Goal: Information Seeking & Learning: Learn about a topic

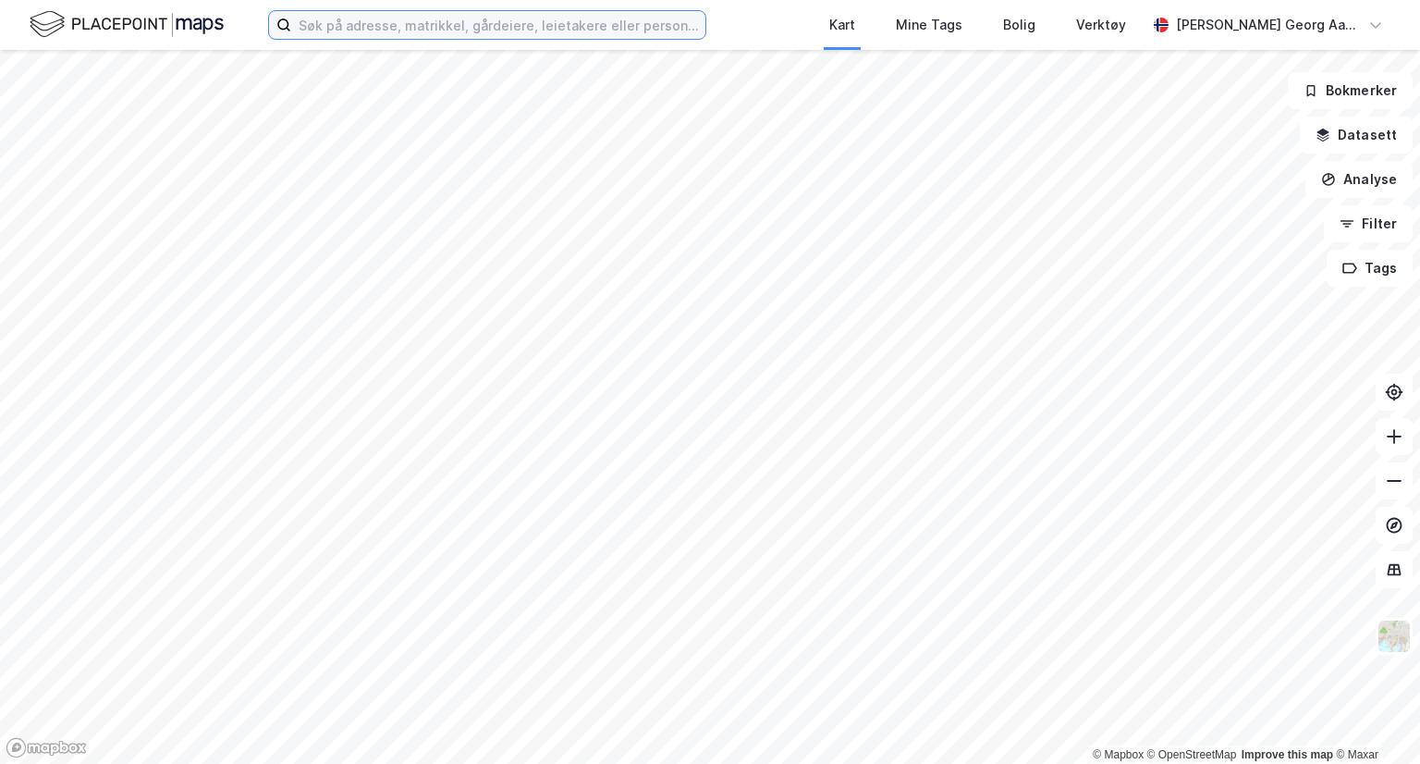
click at [474, 24] on input at bounding box center [498, 25] width 414 height 28
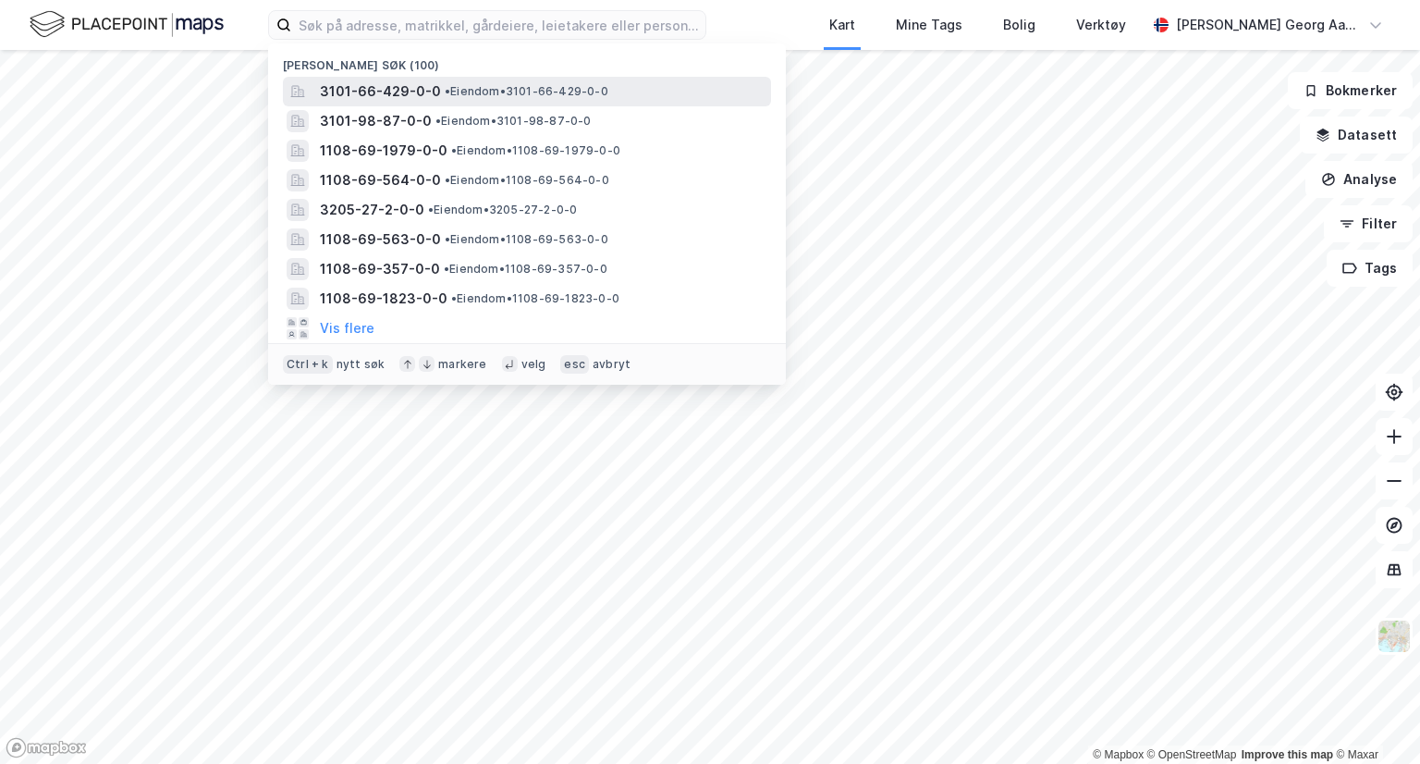
click at [424, 95] on span "3101-66-429-0-0" at bounding box center [380, 91] width 121 height 22
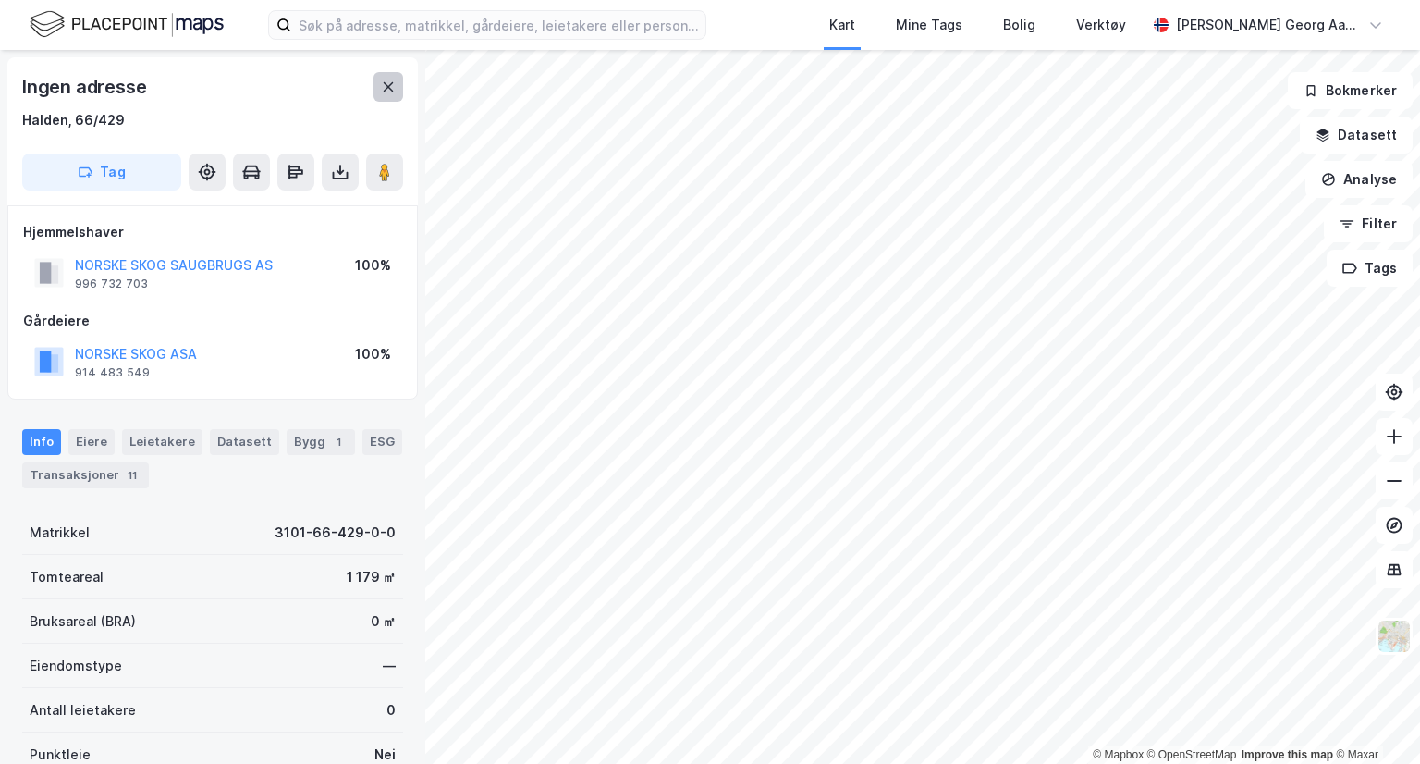
click at [387, 92] on icon at bounding box center [388, 87] width 15 height 15
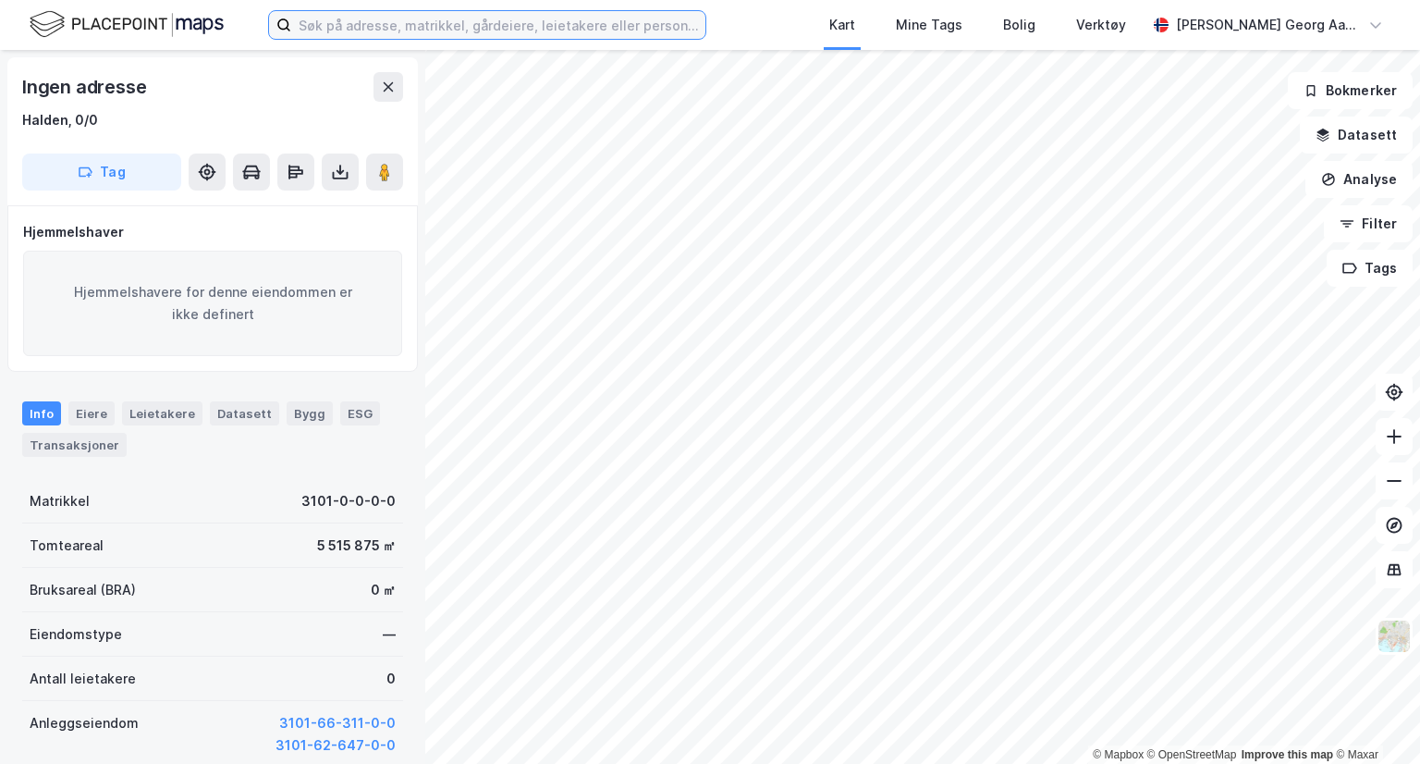
click at [547, 34] on input at bounding box center [498, 25] width 414 height 28
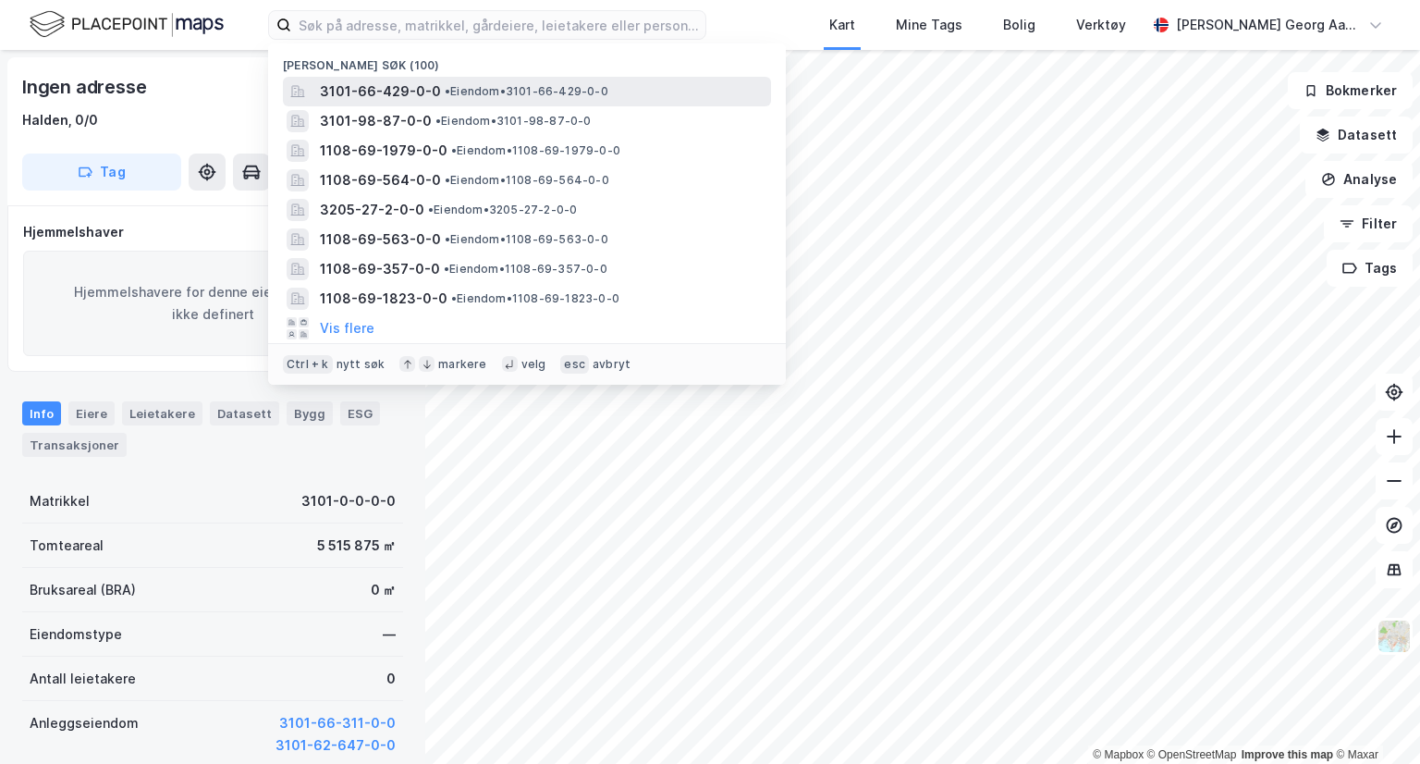
click at [413, 98] on span "3101-66-429-0-0" at bounding box center [380, 91] width 121 height 22
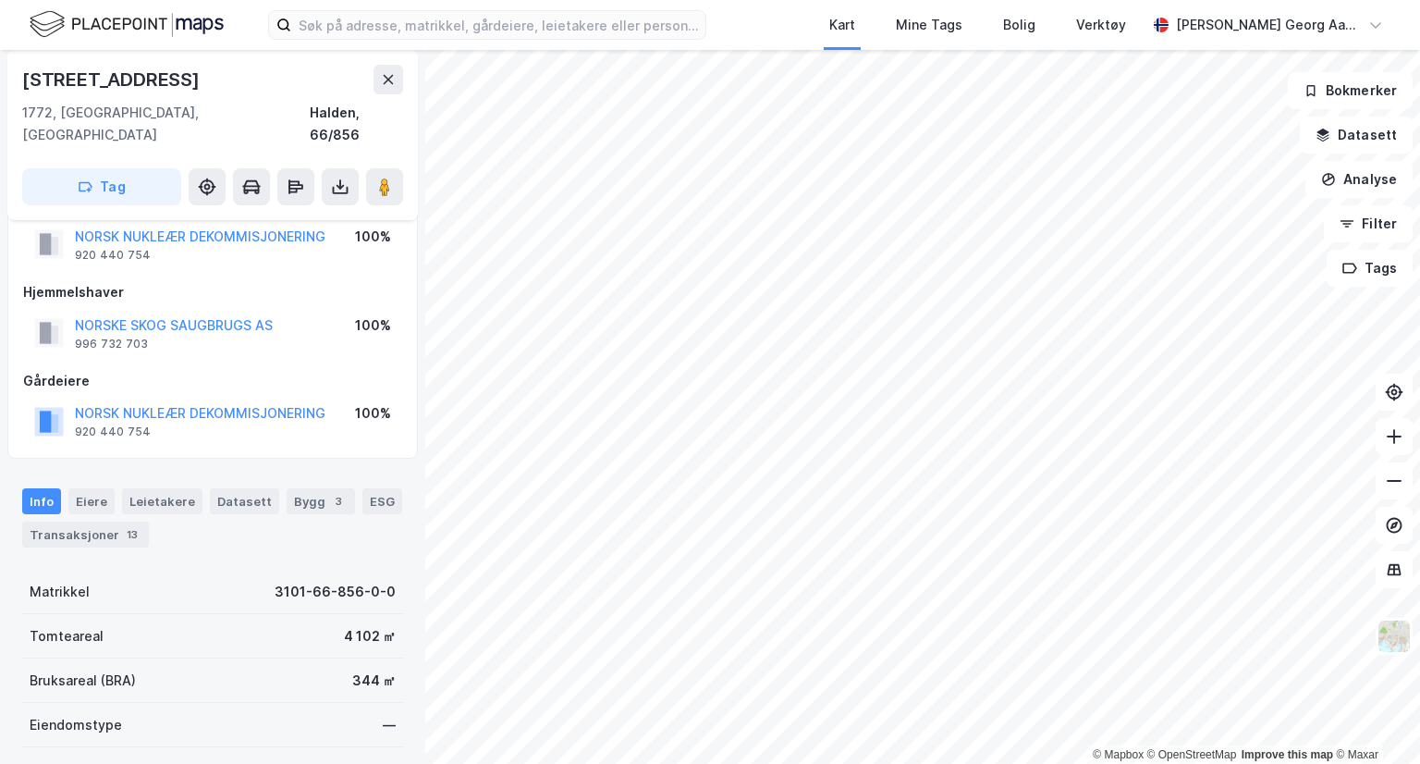
scroll to position [52, 0]
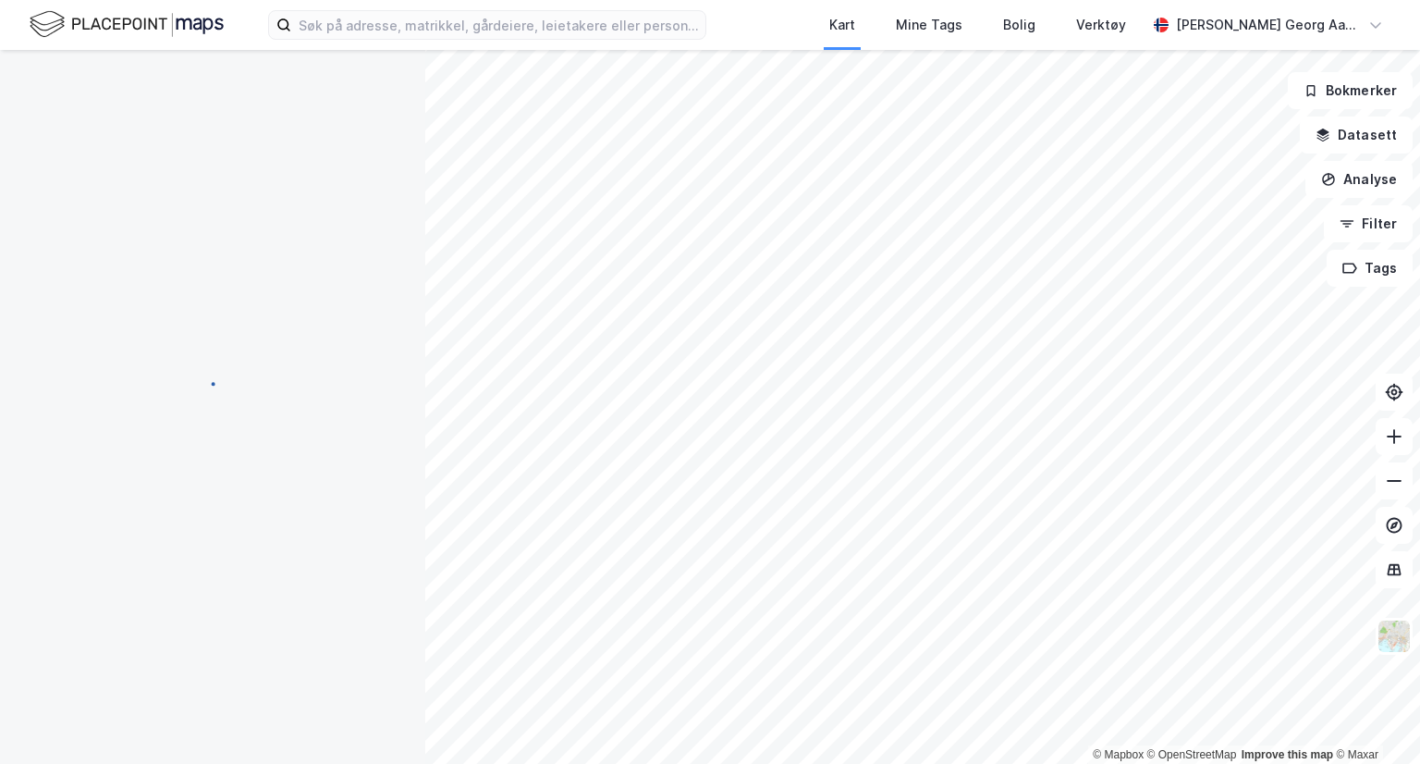
scroll to position [52, 0]
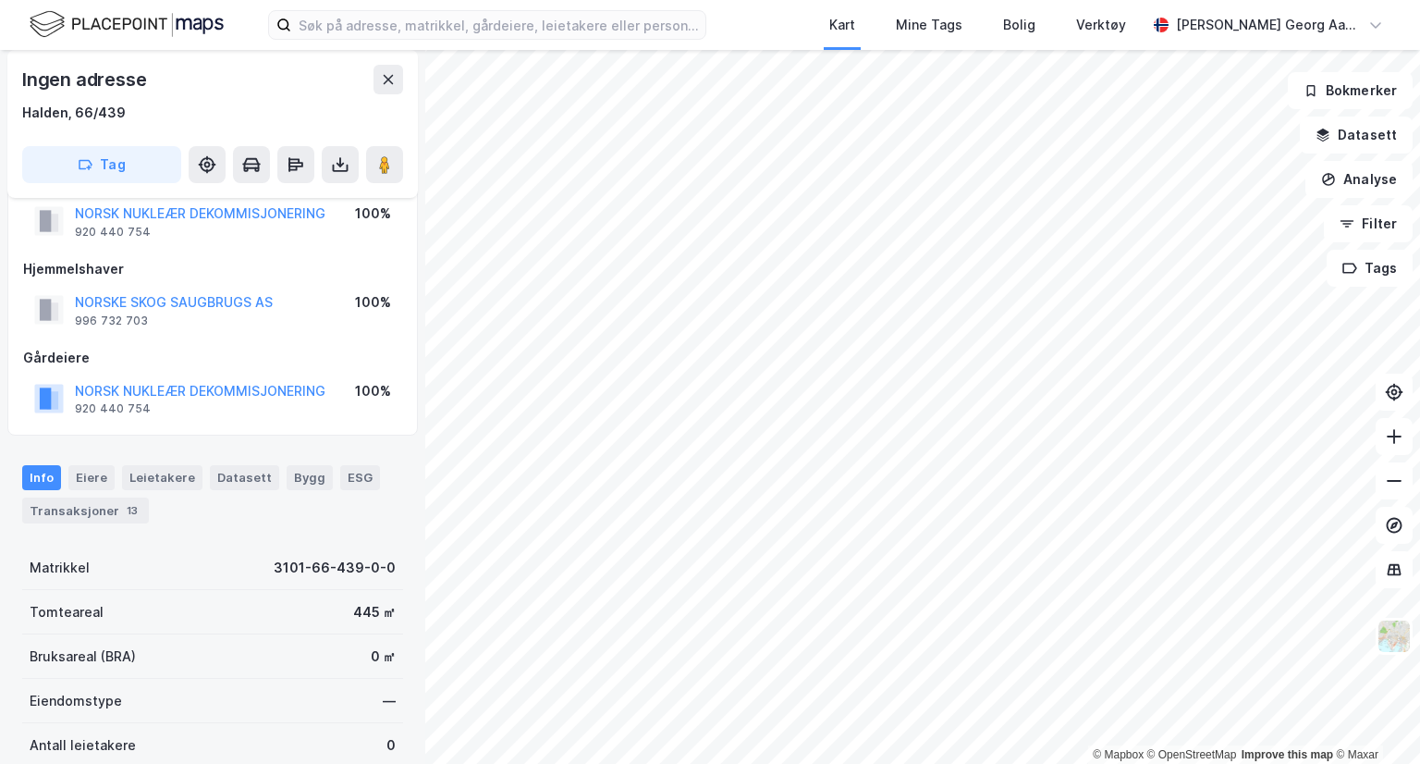
scroll to position [52, 0]
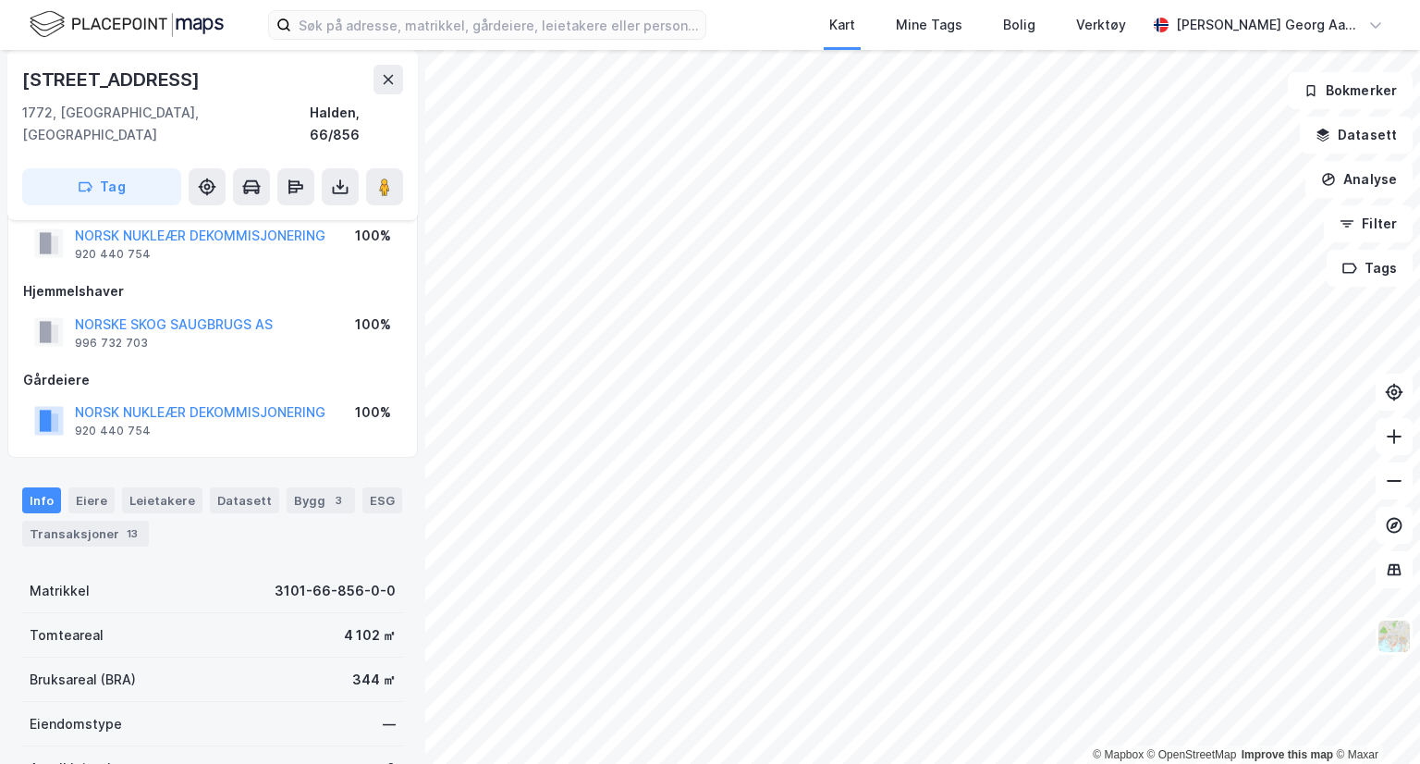
scroll to position [52, 0]
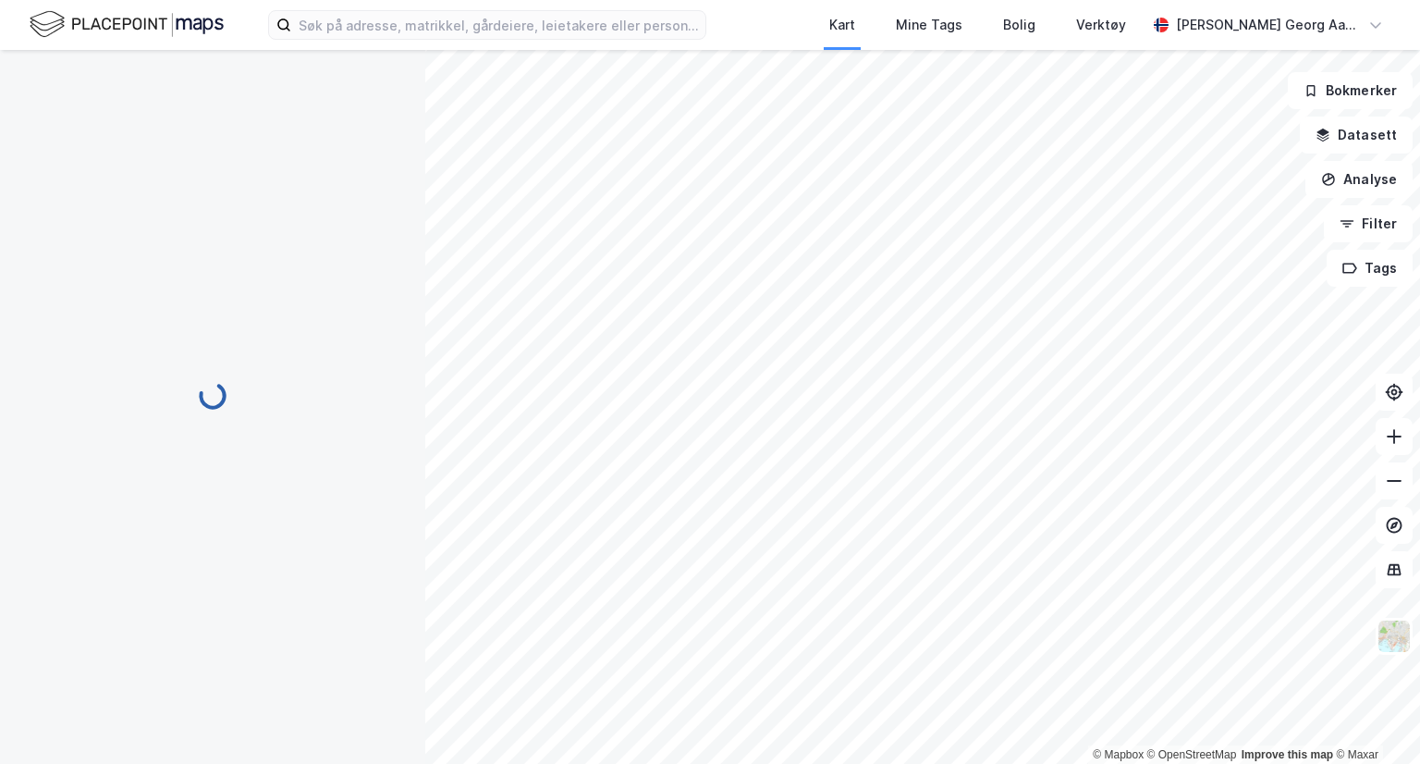
scroll to position [52, 0]
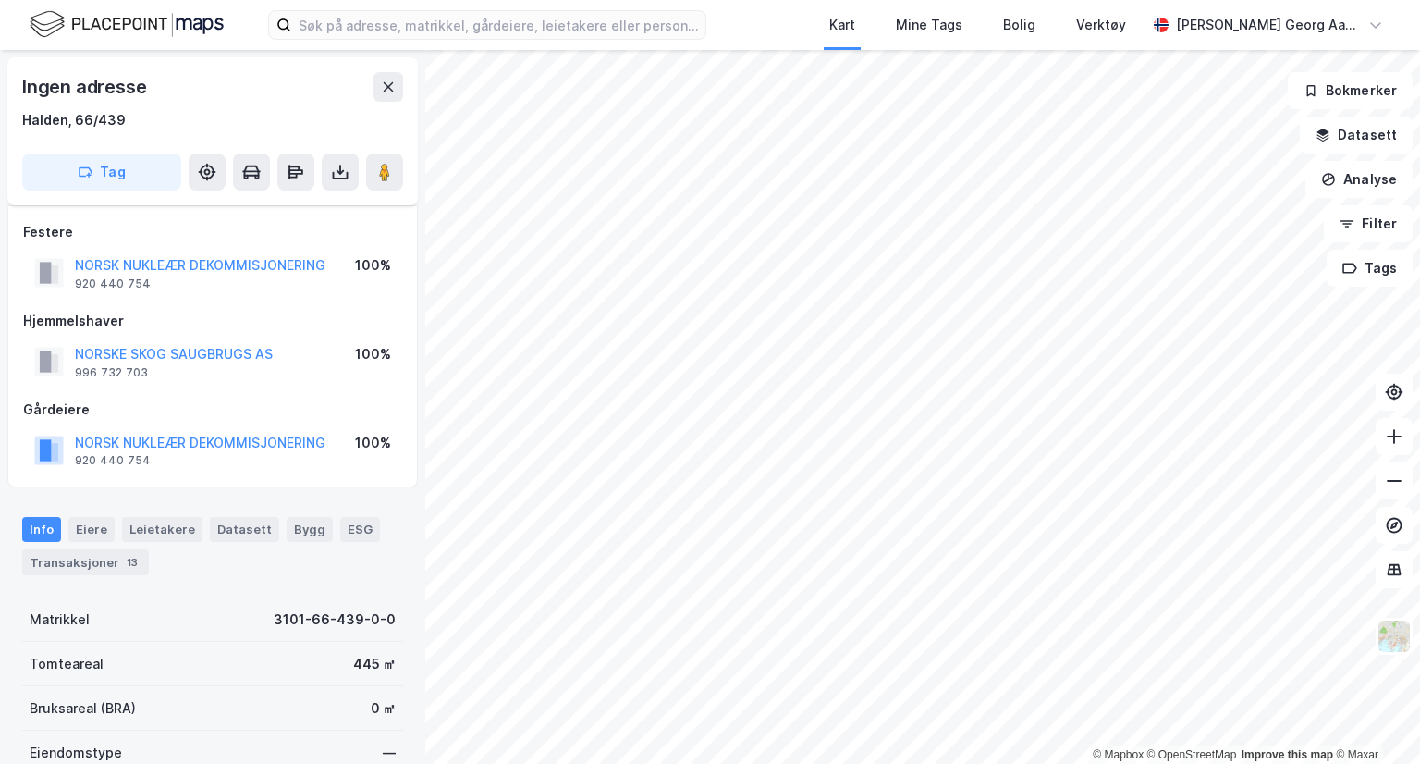
scroll to position [52, 0]
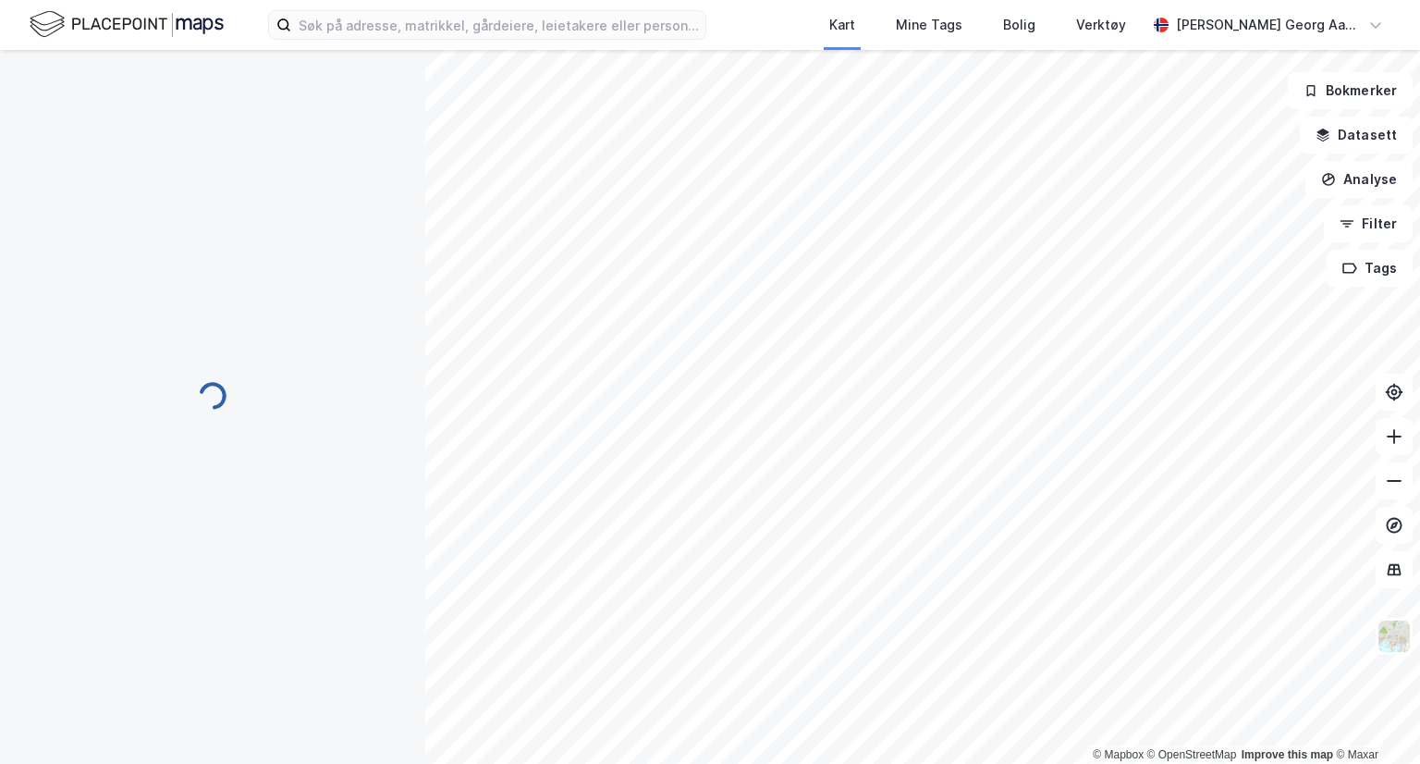
scroll to position [52, 0]
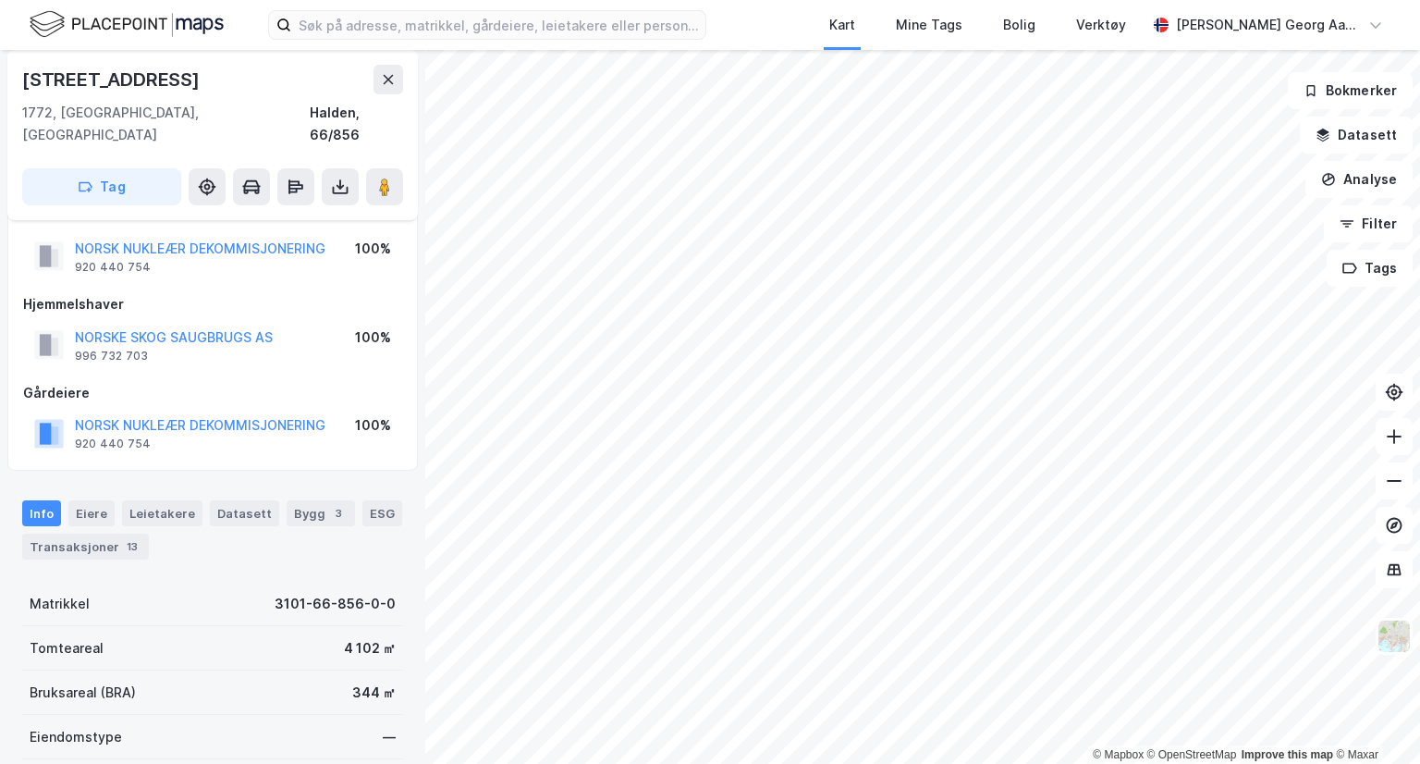
scroll to position [40, 0]
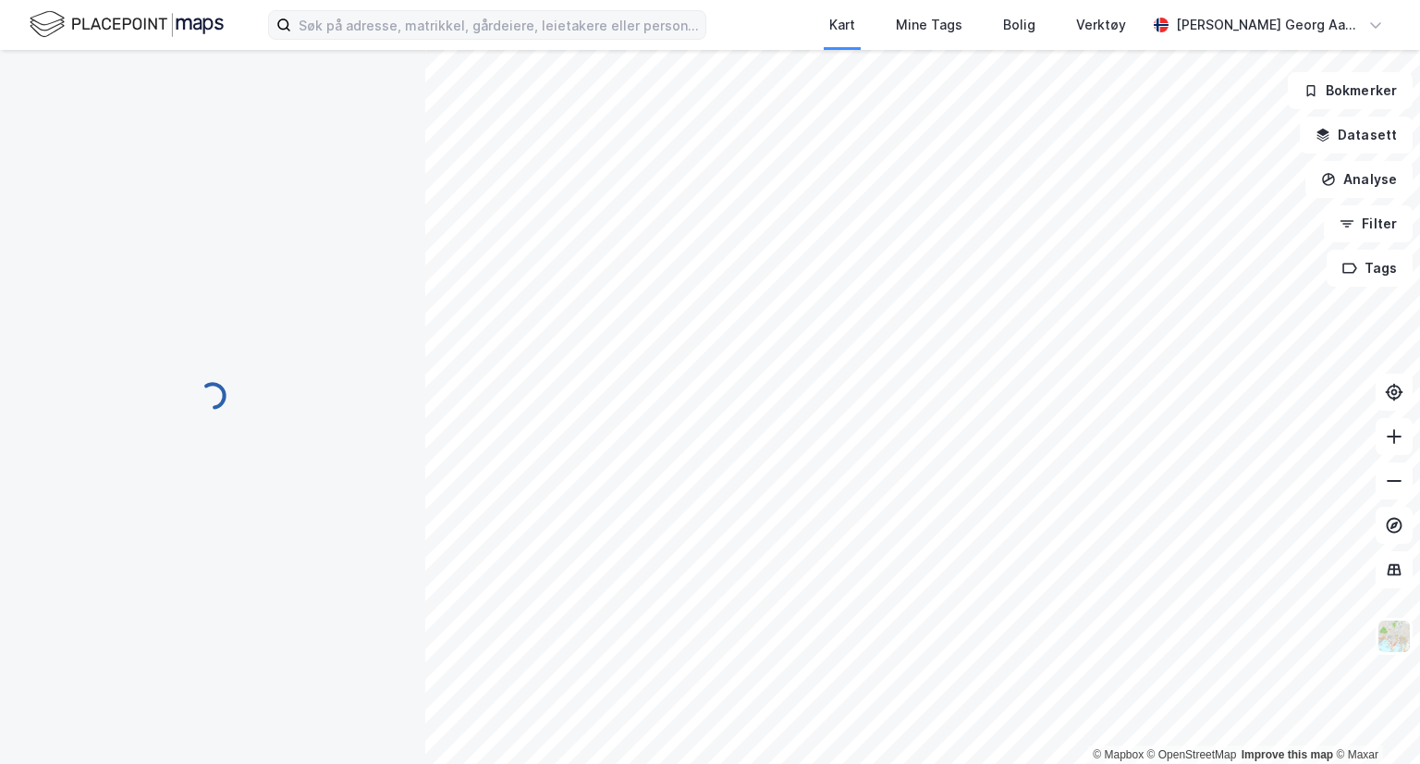
scroll to position [40, 0]
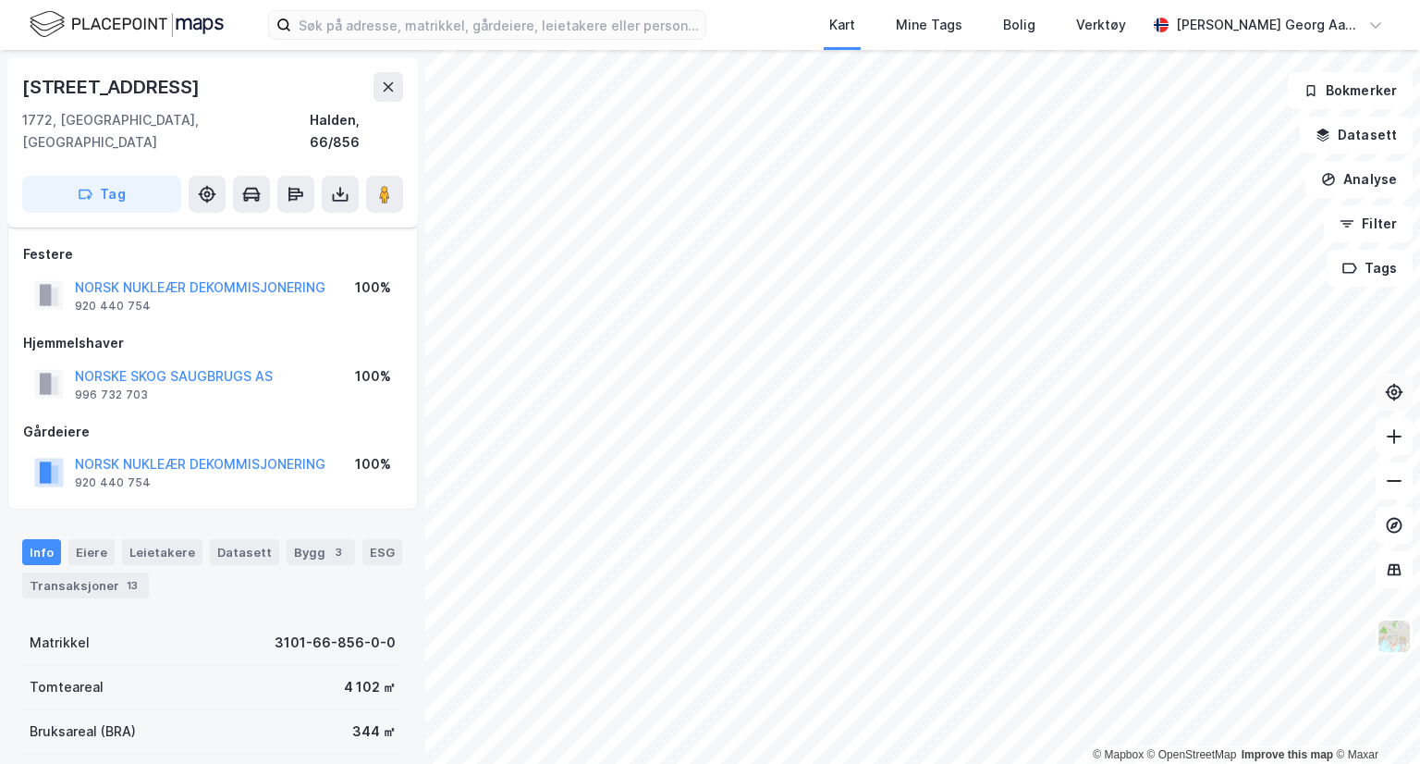
scroll to position [40, 0]
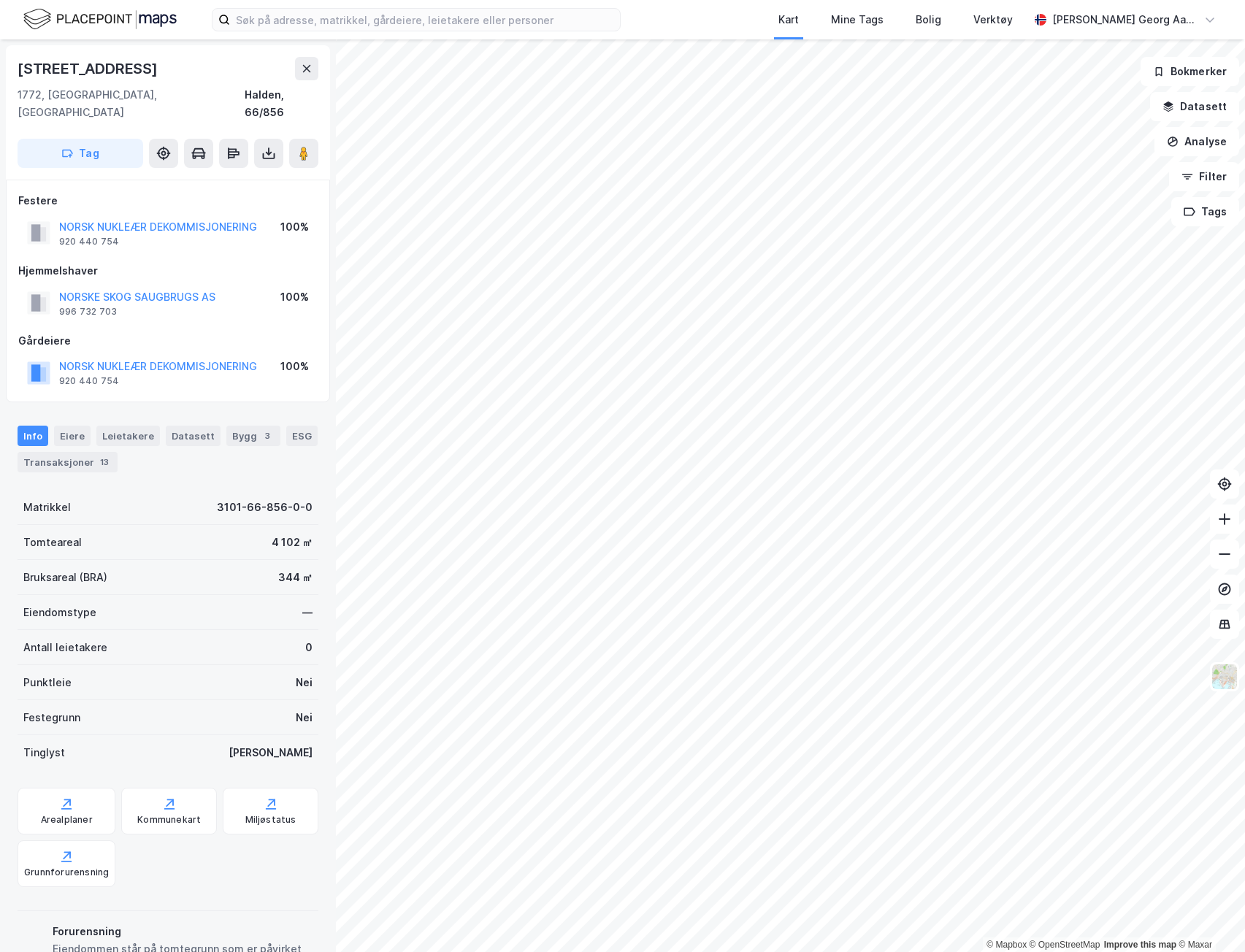
scroll to position [1, 0]
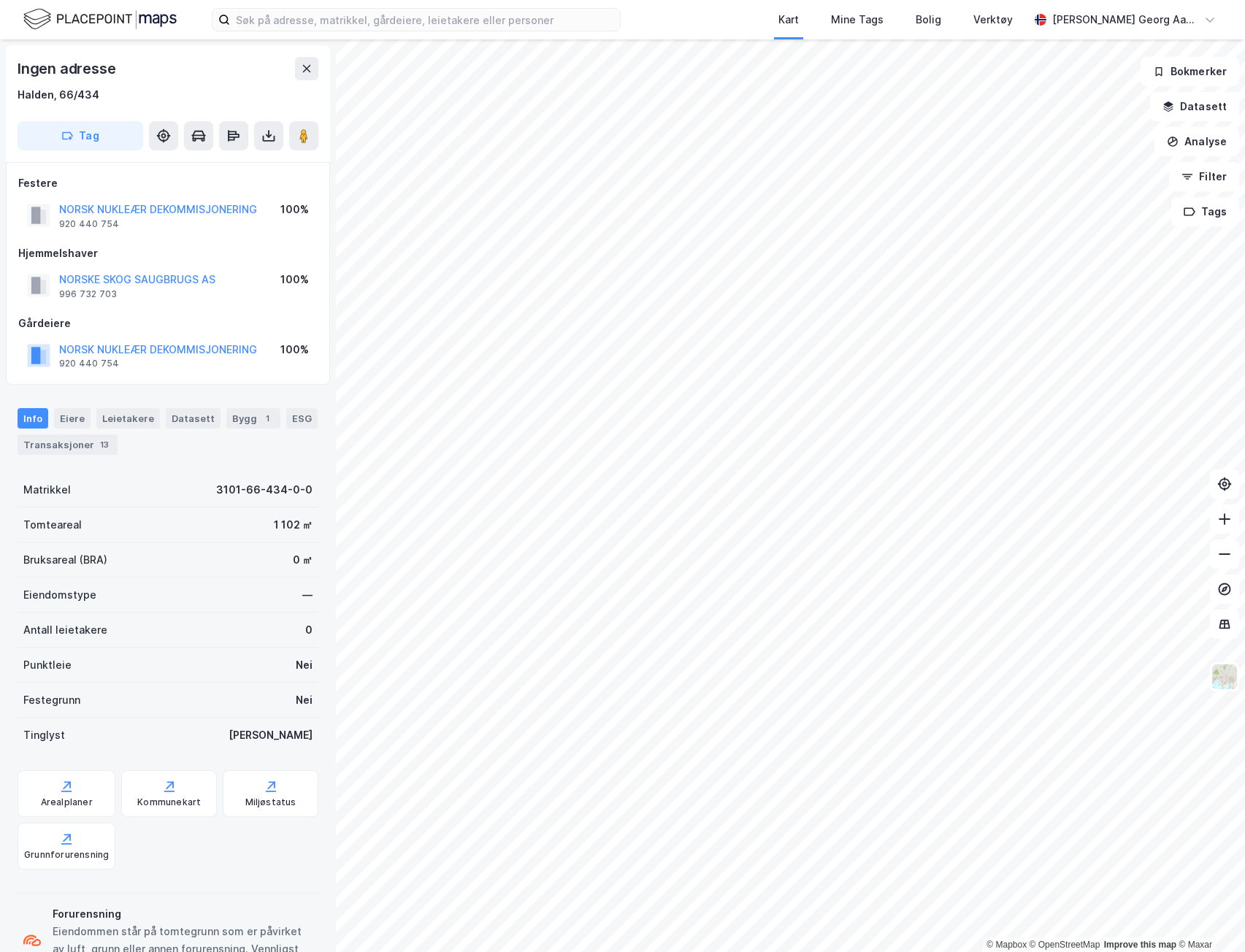
scroll to position [1, 0]
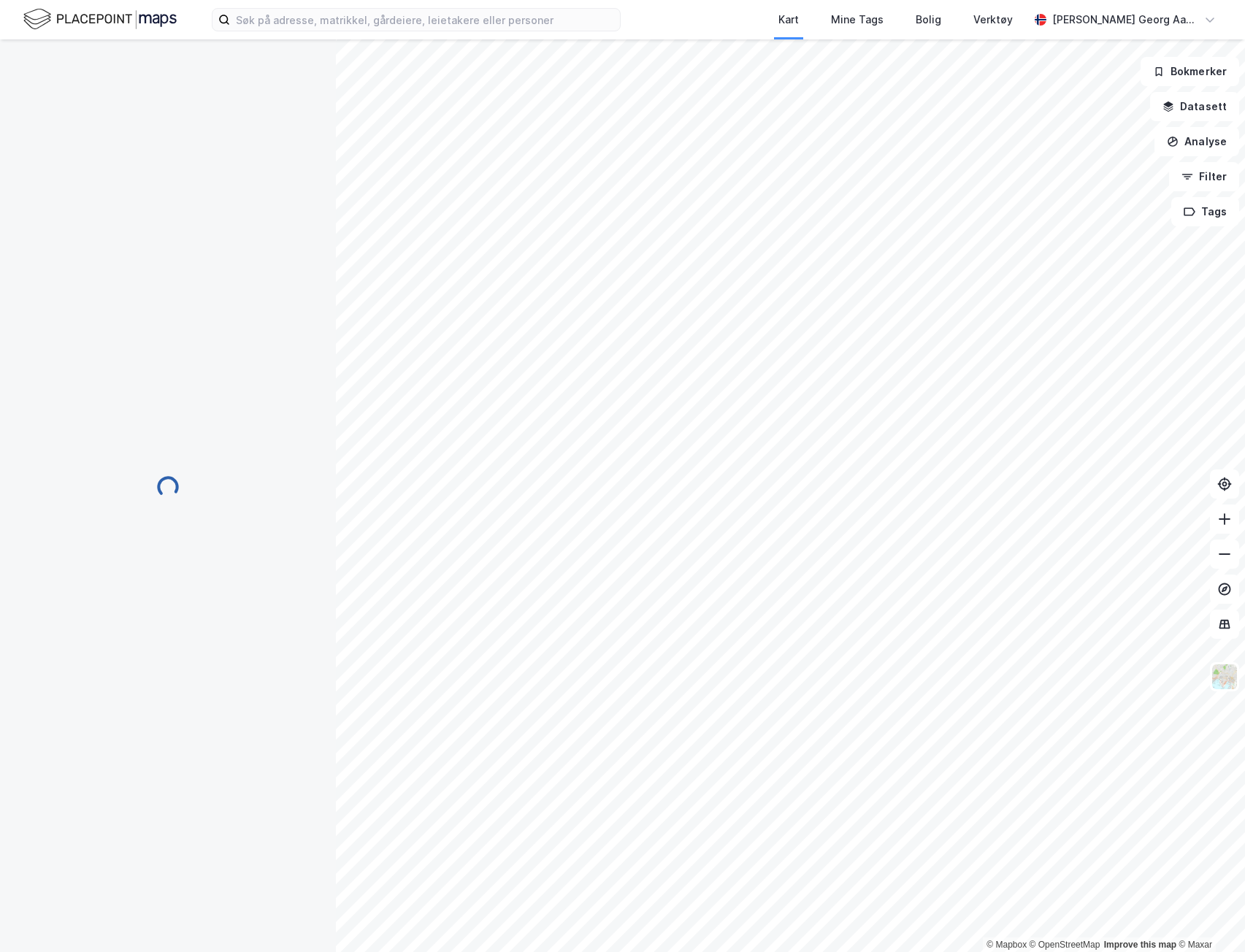
scroll to position [1, 0]
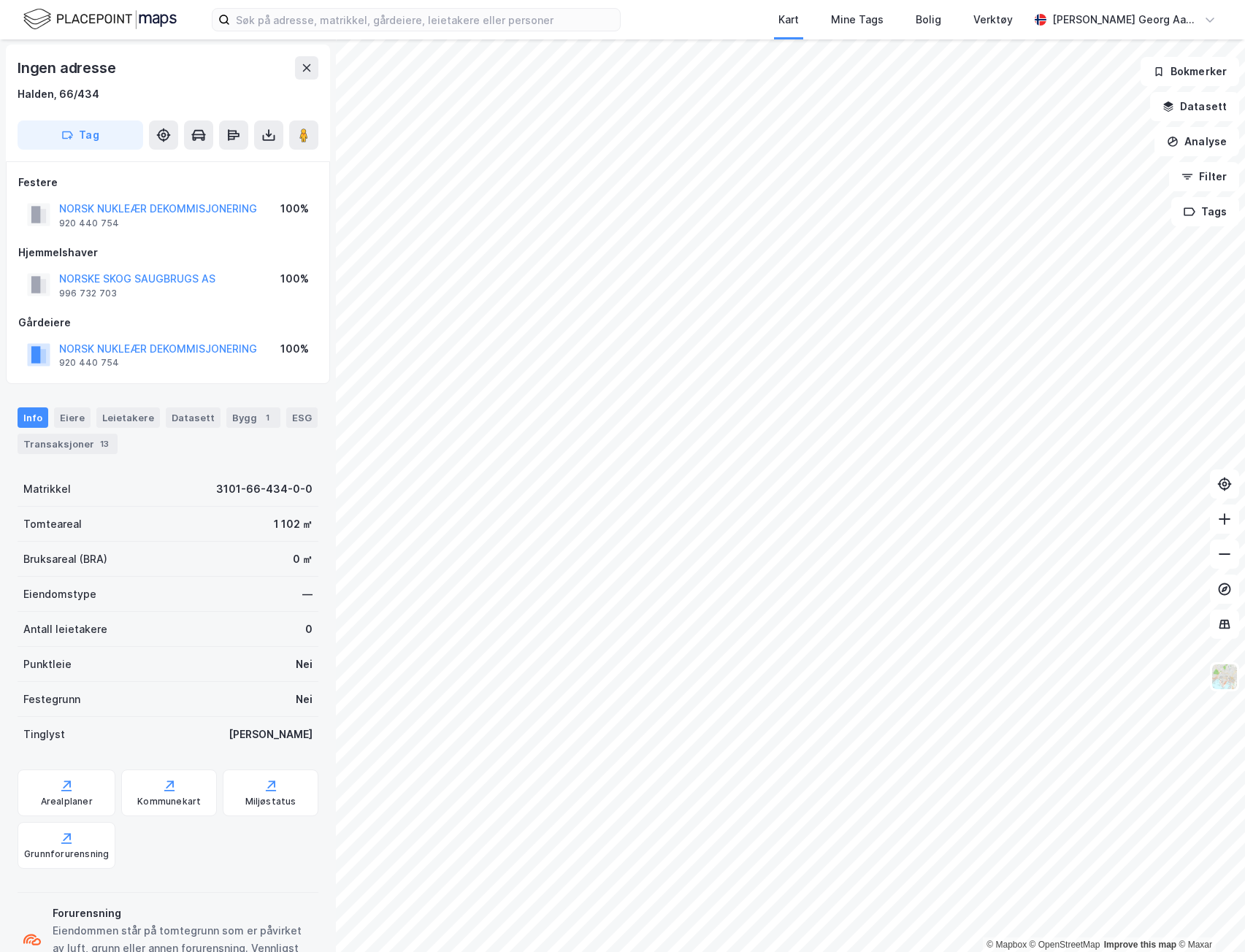
scroll to position [1, 0]
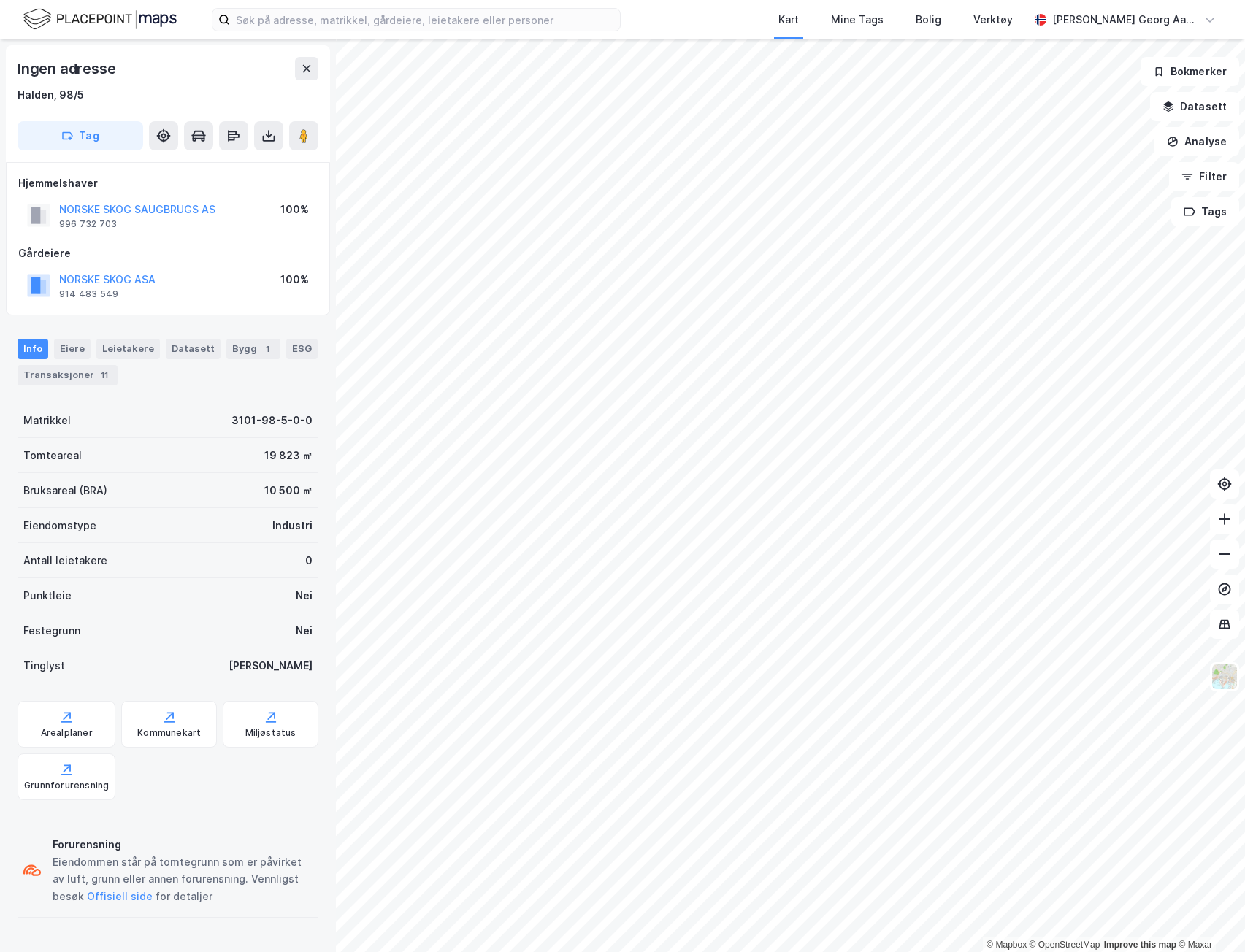
scroll to position [1, 0]
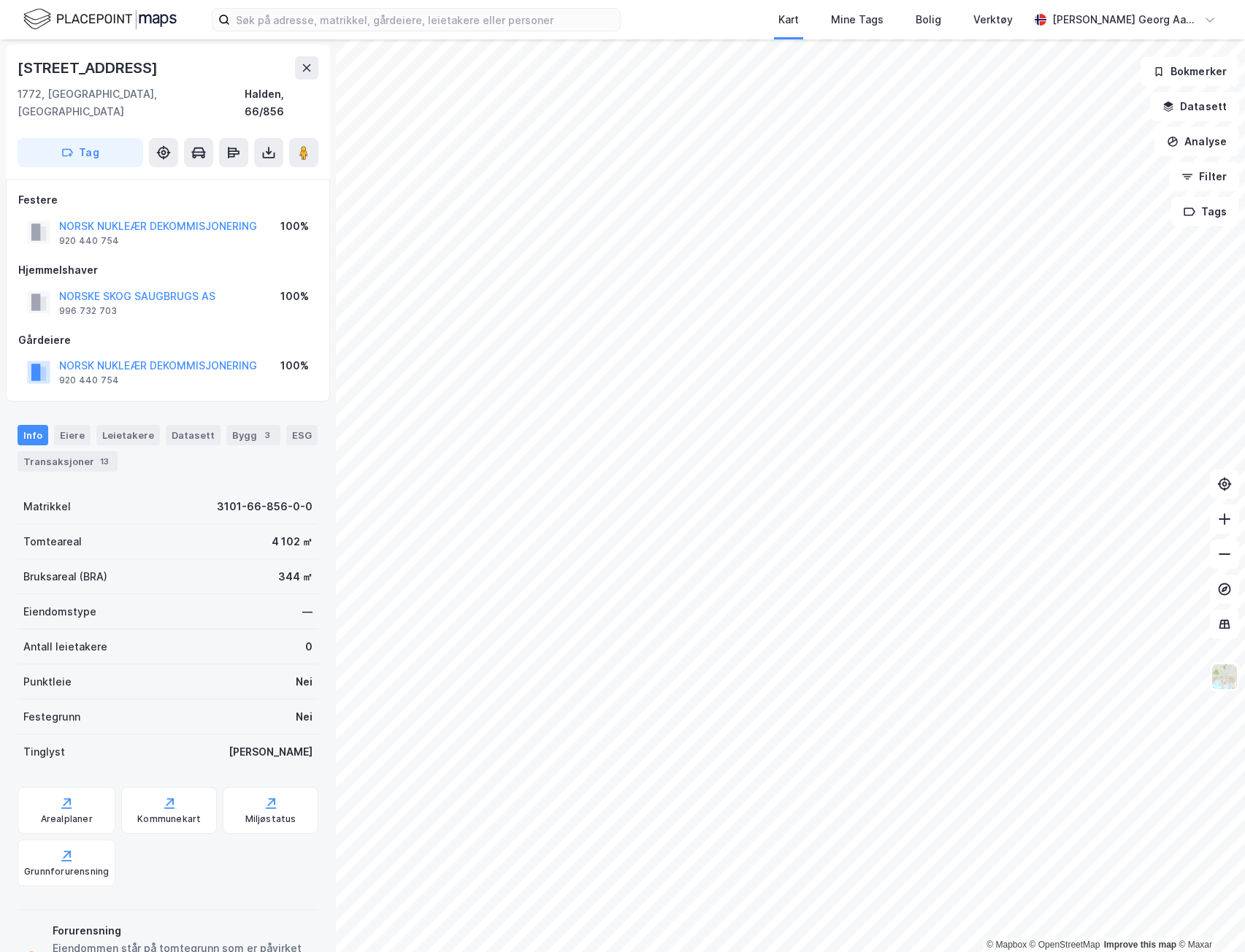
scroll to position [1, 0]
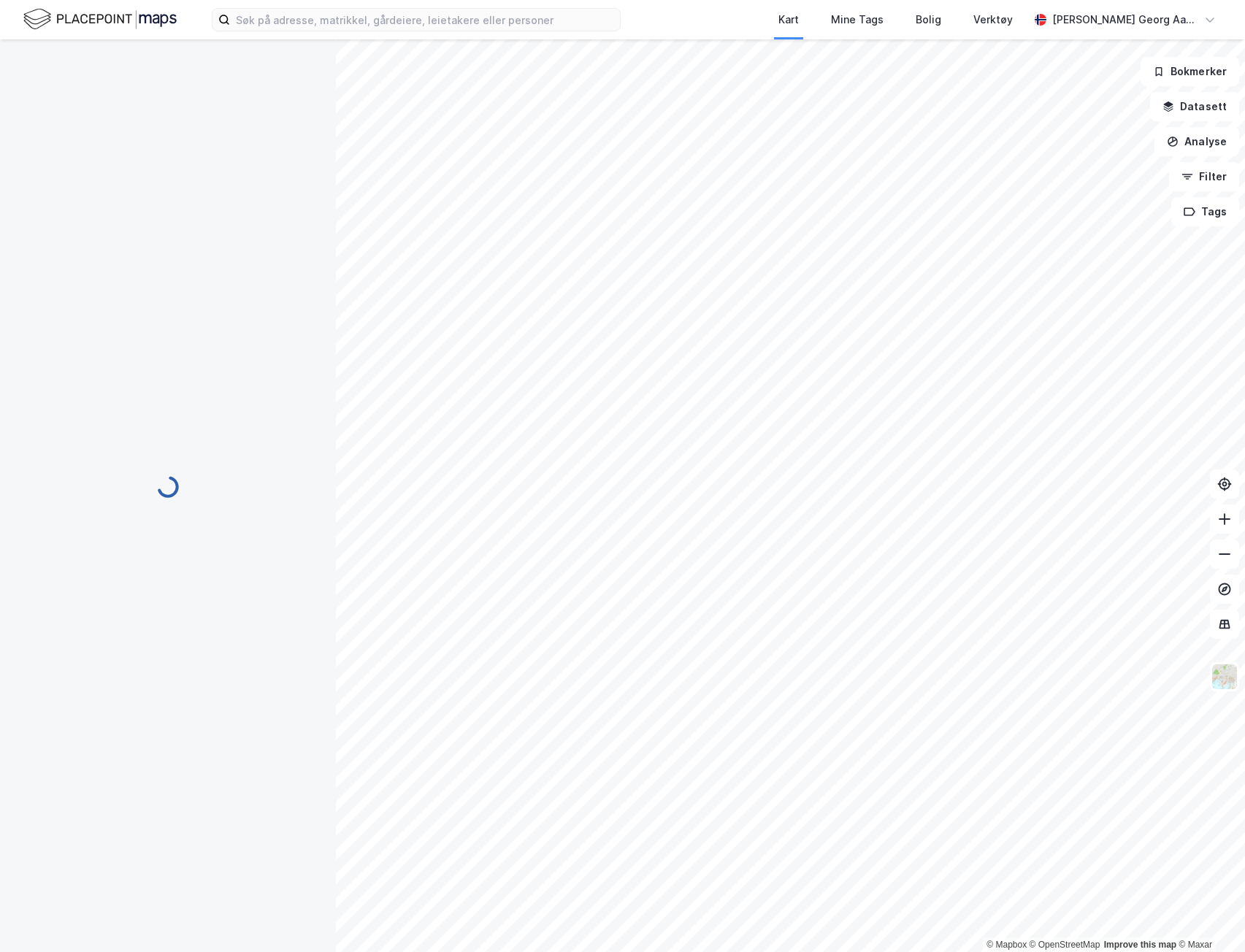
scroll to position [1, 0]
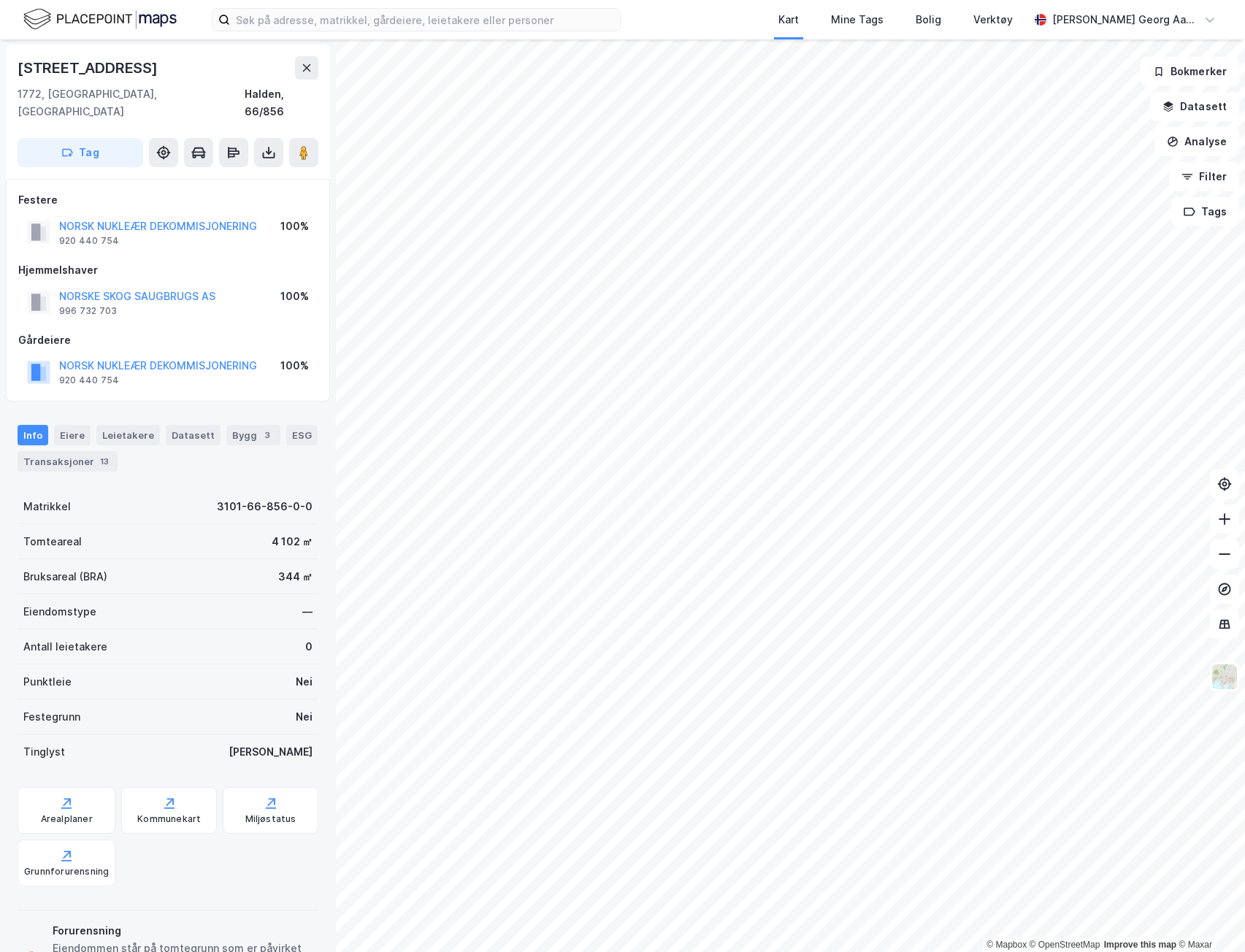
scroll to position [1, 0]
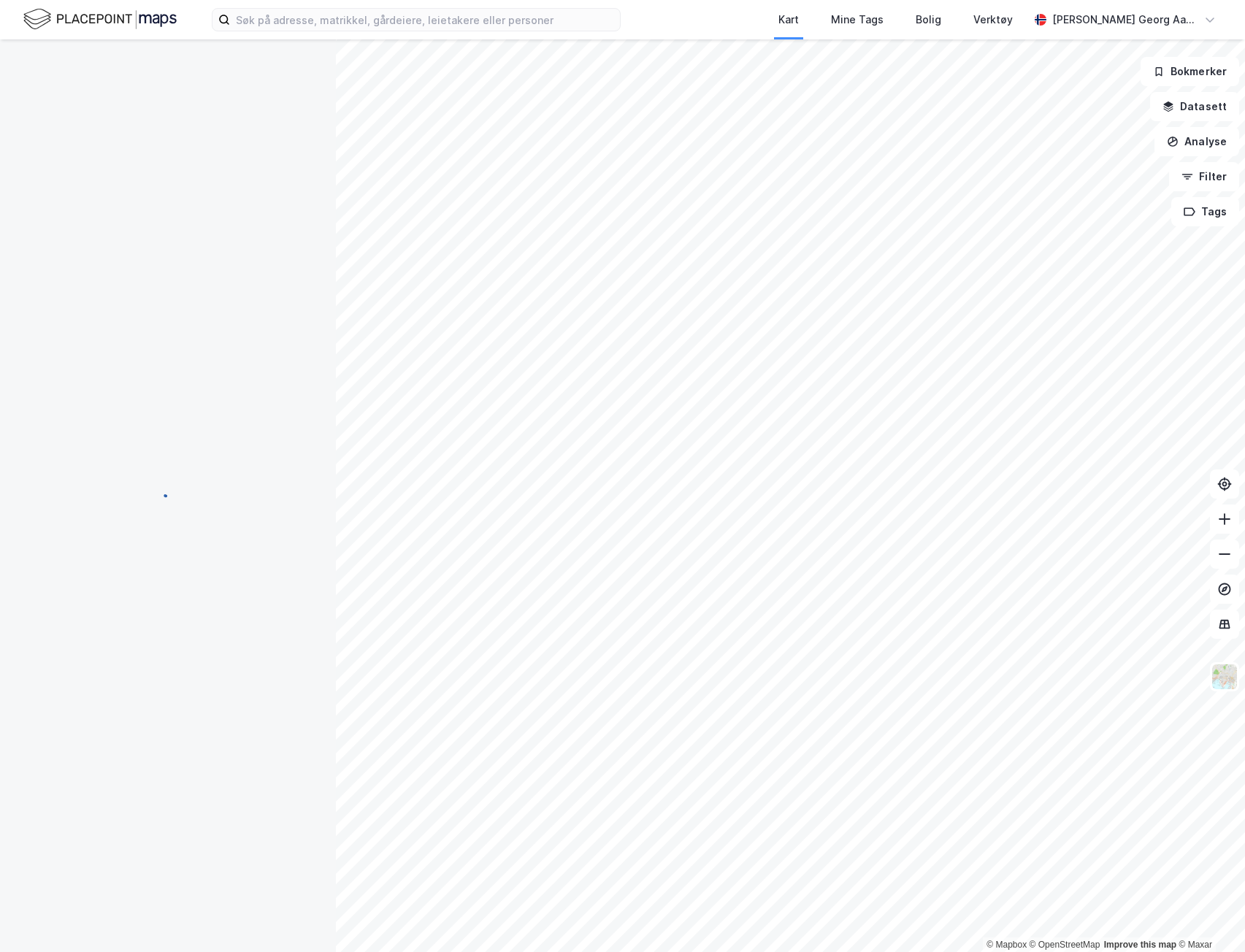
scroll to position [1, 0]
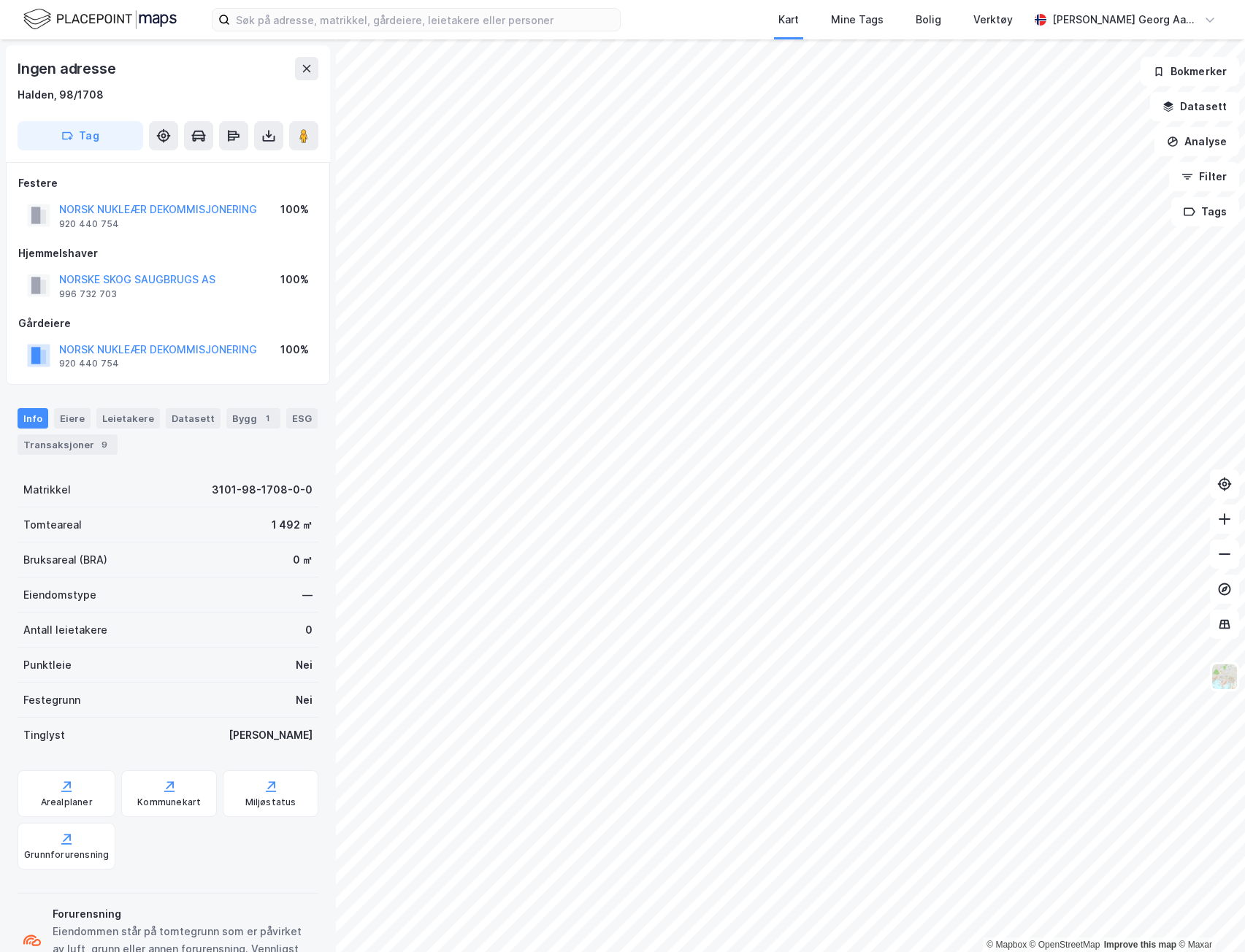
scroll to position [1, 0]
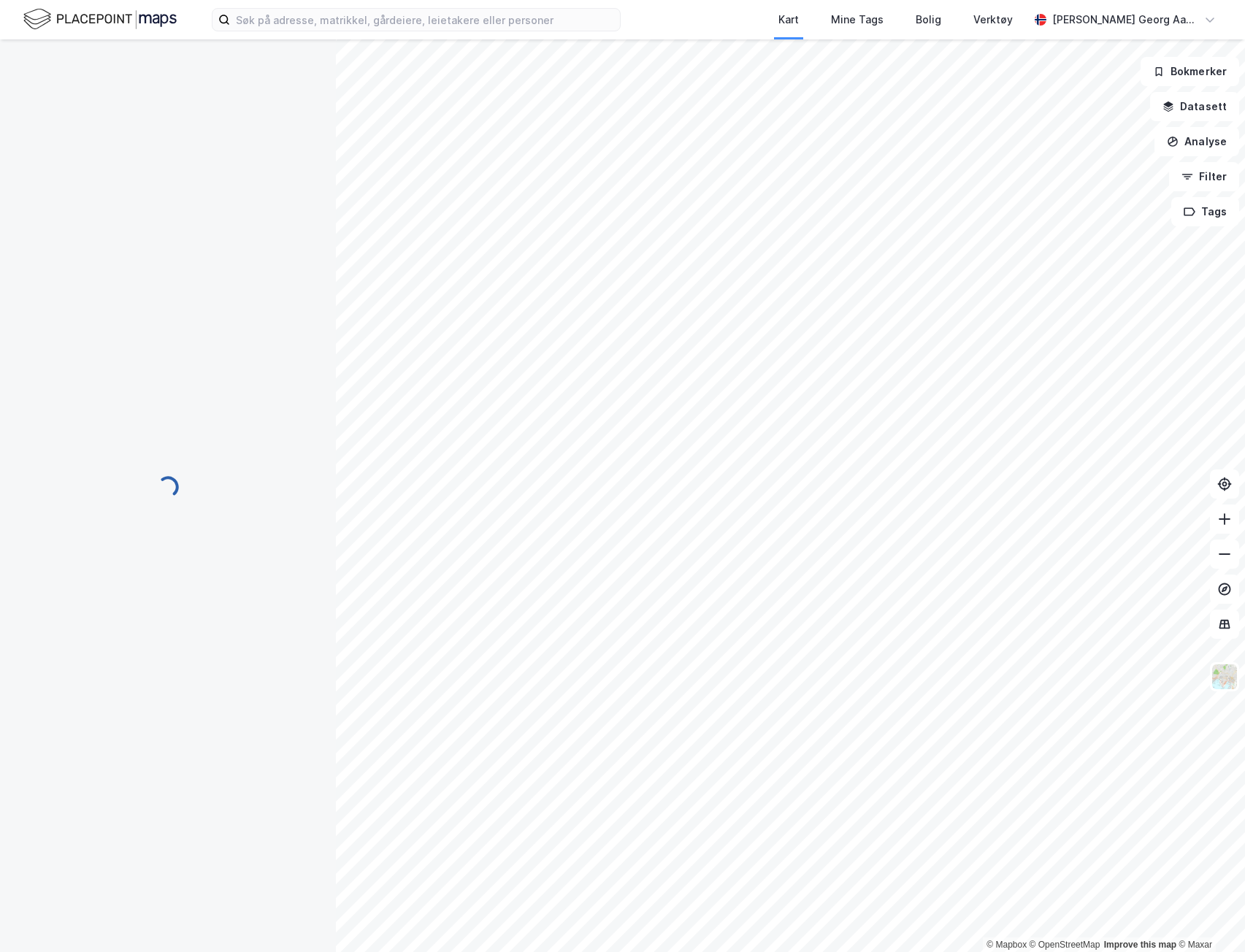
scroll to position [1, 0]
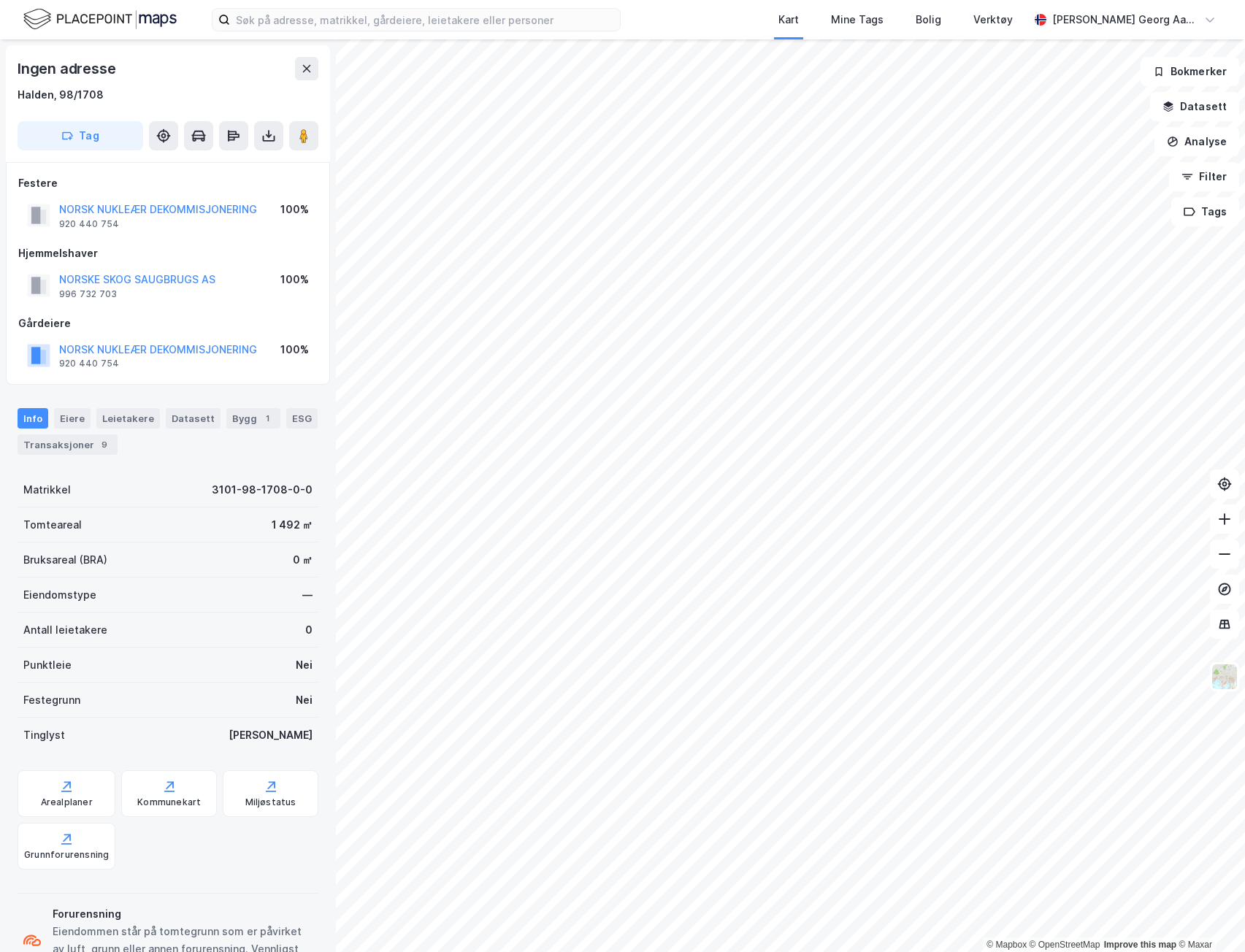
scroll to position [1, 0]
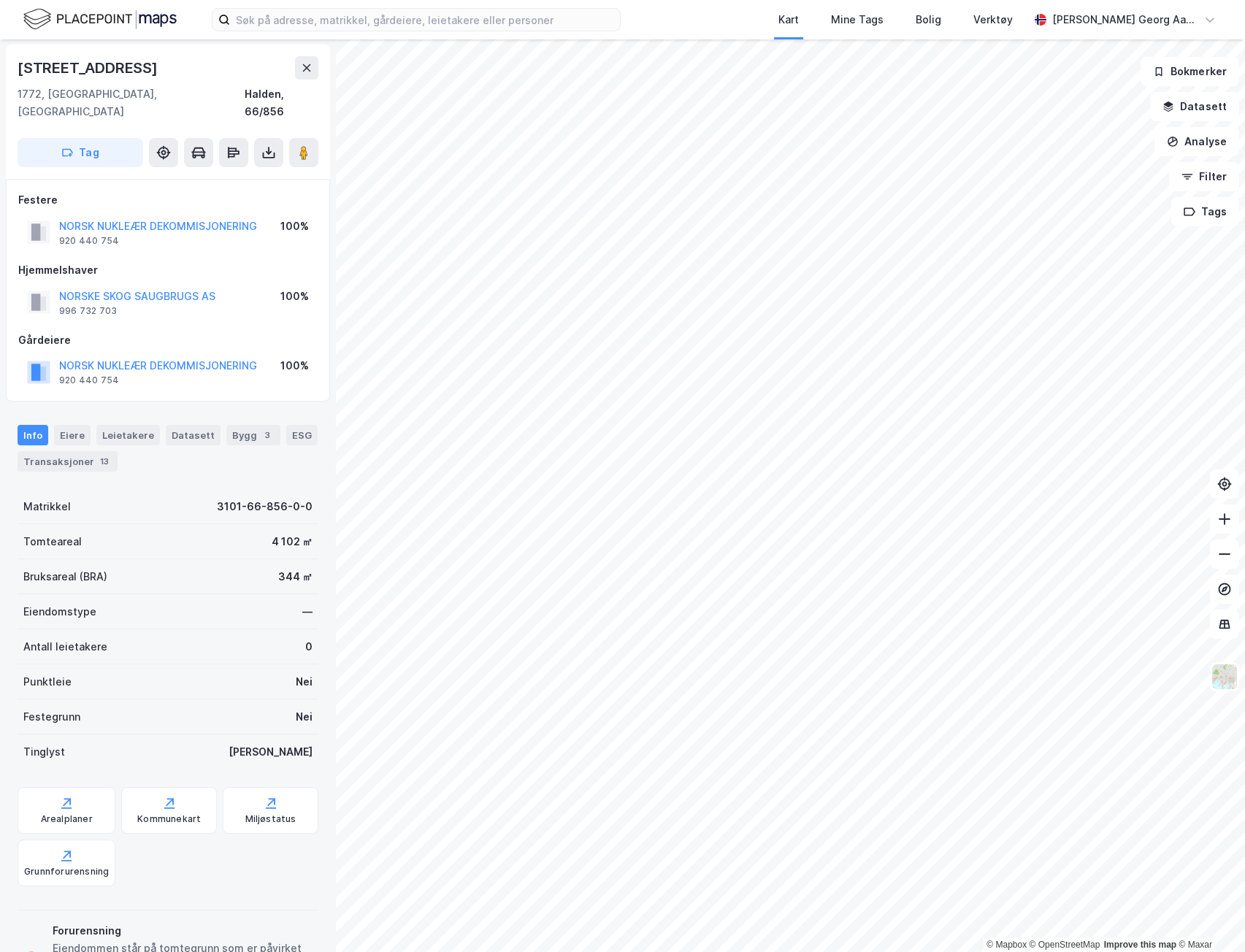
scroll to position [1, 0]
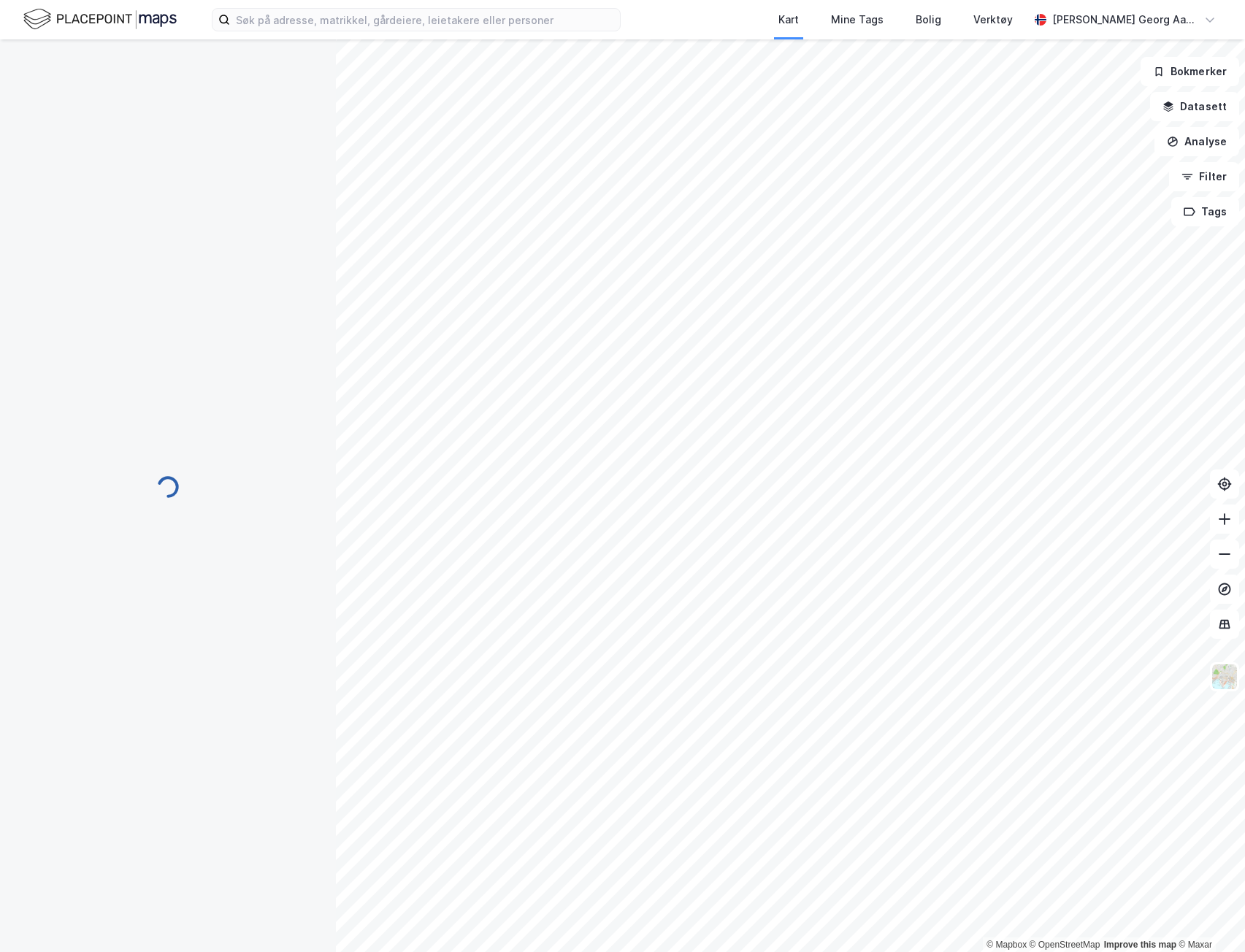
scroll to position [1, 0]
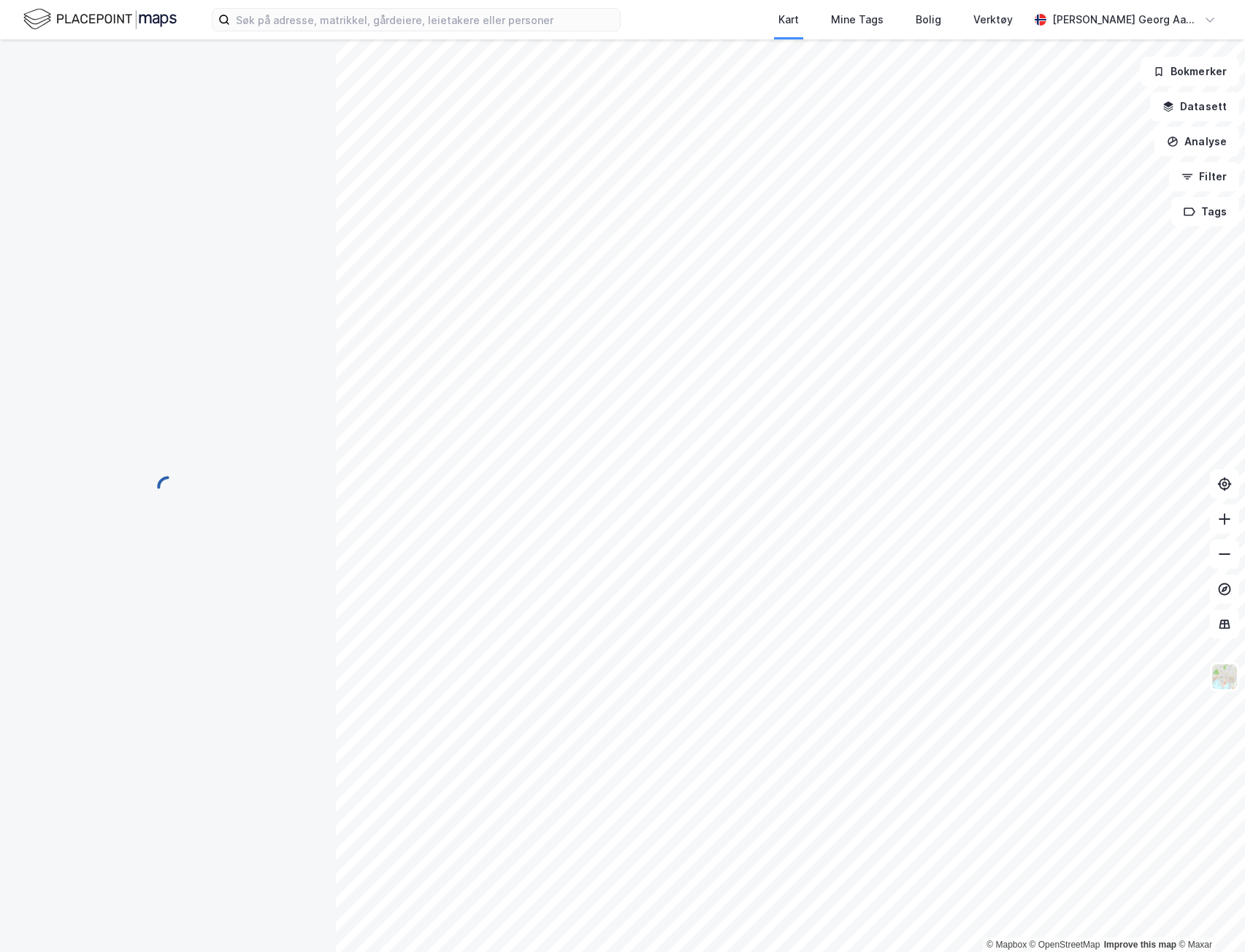
scroll to position [1, 0]
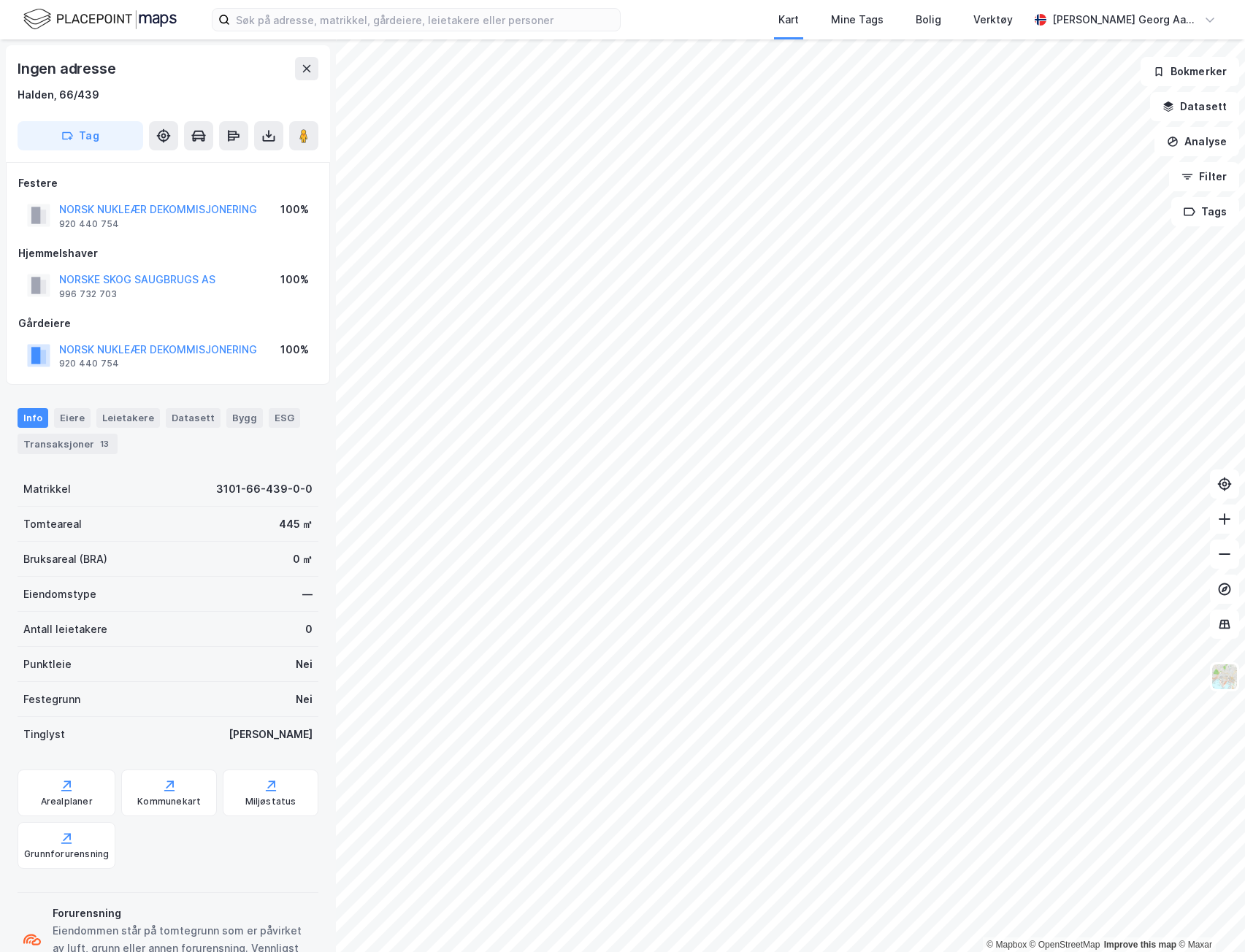
scroll to position [1, 0]
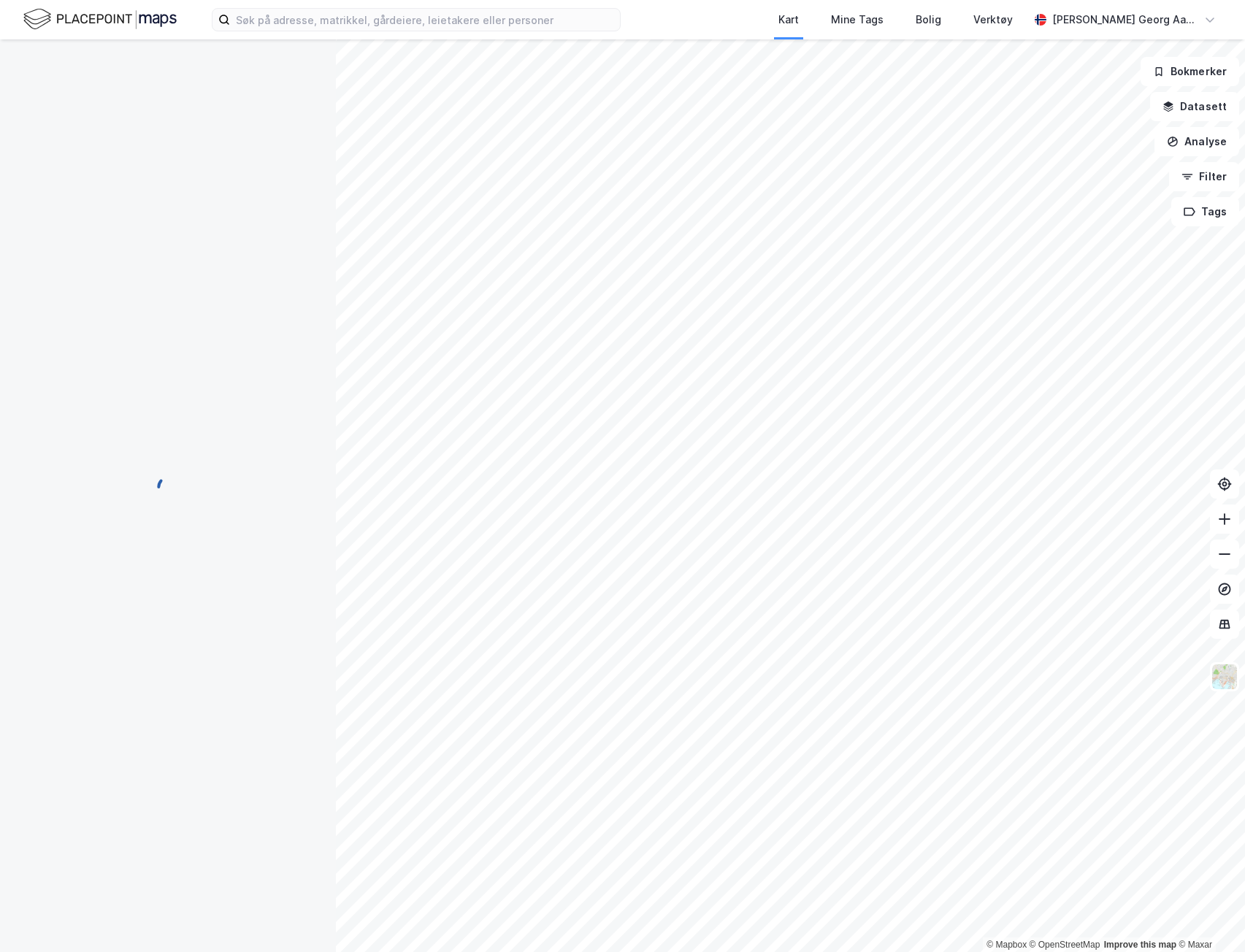
scroll to position [1, 0]
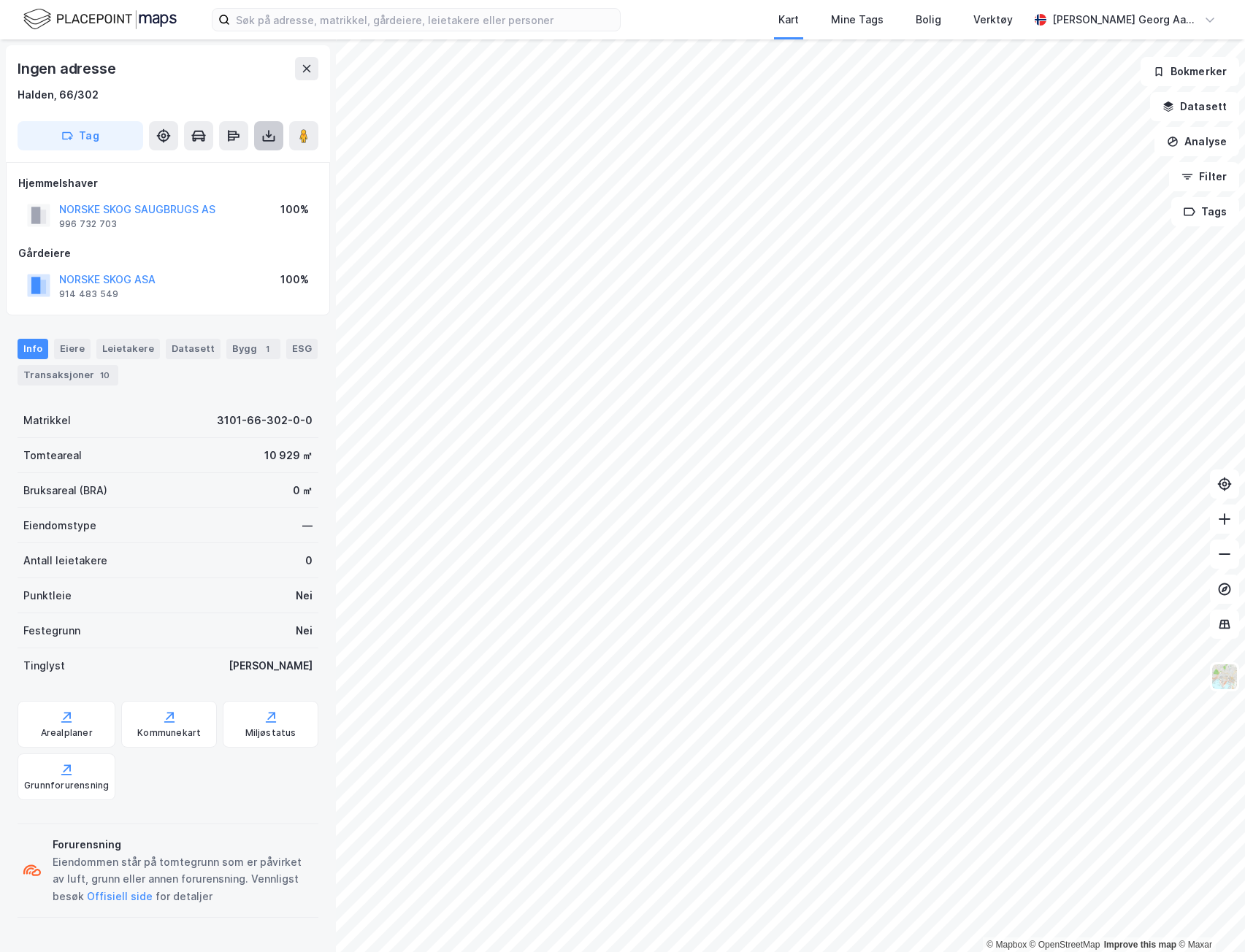
click at [261, 128] on button at bounding box center [268, 136] width 29 height 29
click at [238, 165] on div "Last ned grunnbok" at bounding box center [196, 165] width 84 height 12
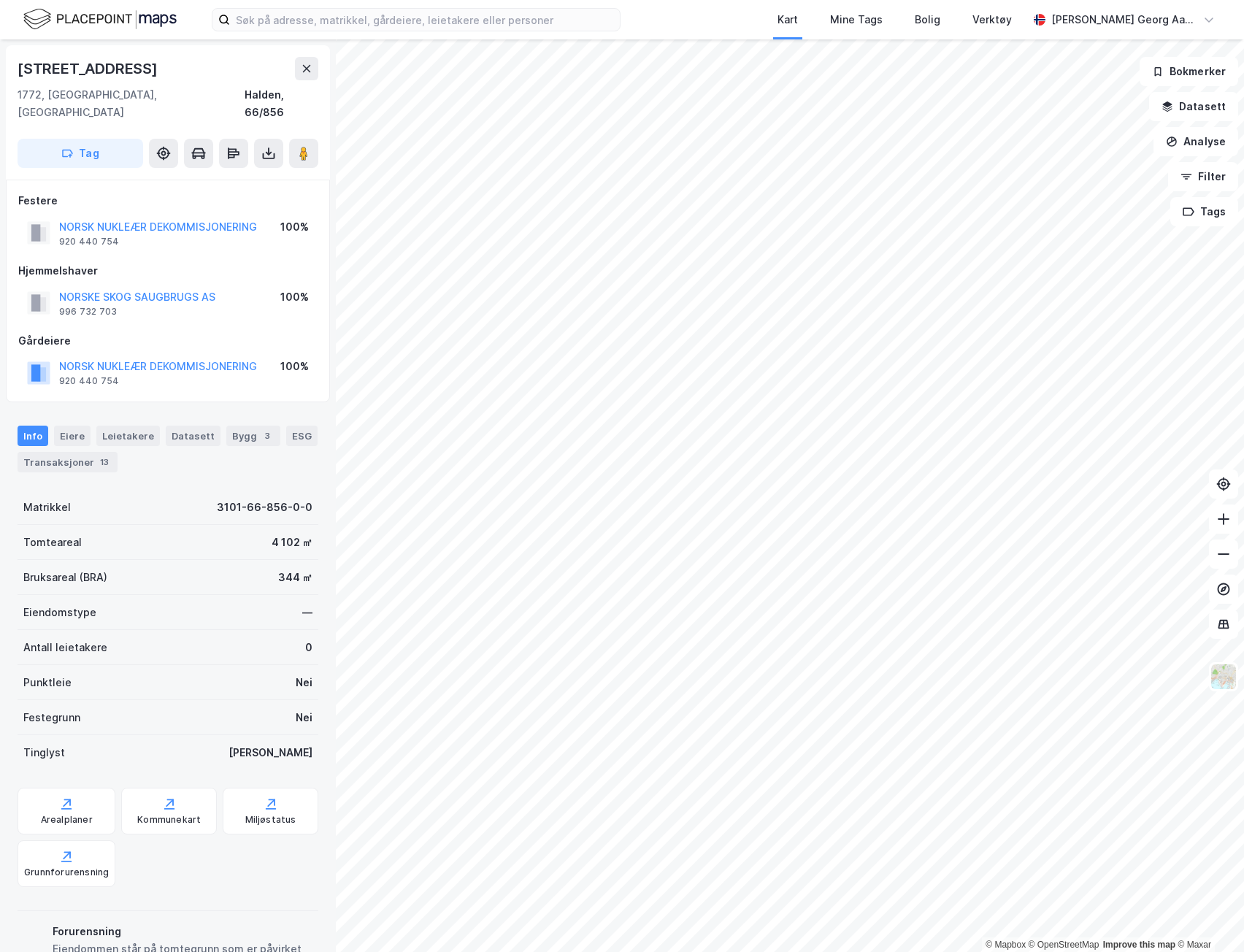
scroll to position [1, 0]
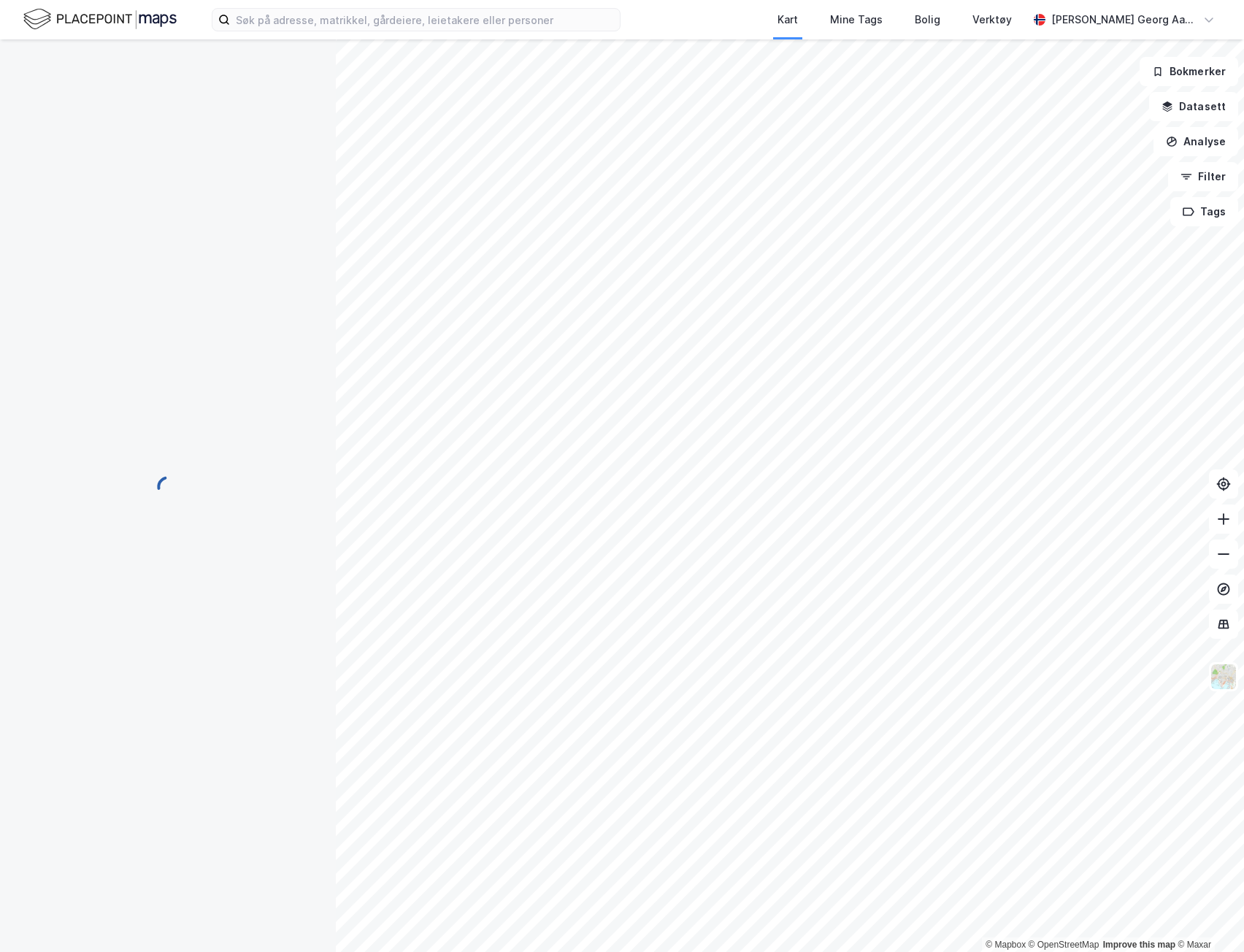
scroll to position [1, 0]
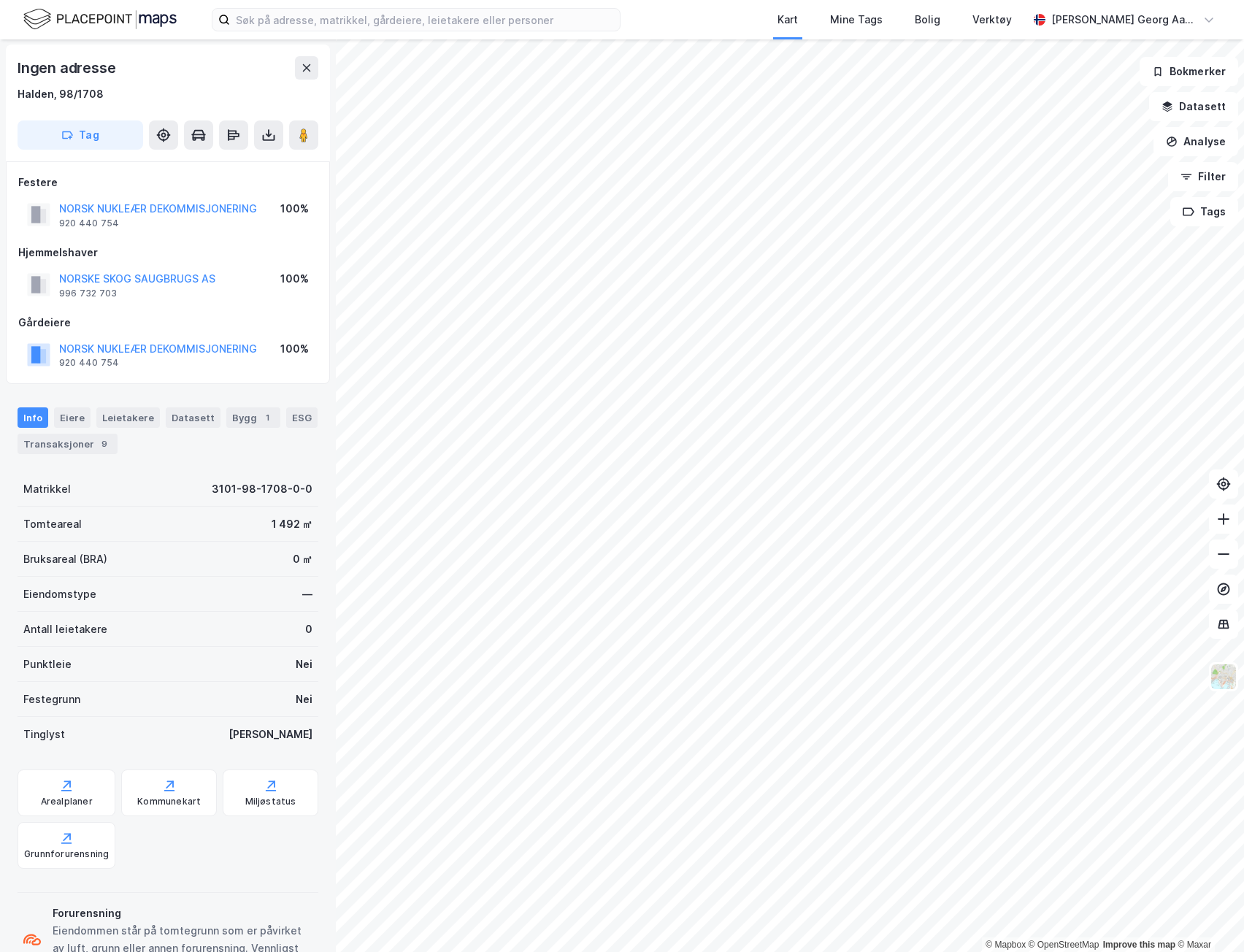
scroll to position [1, 0]
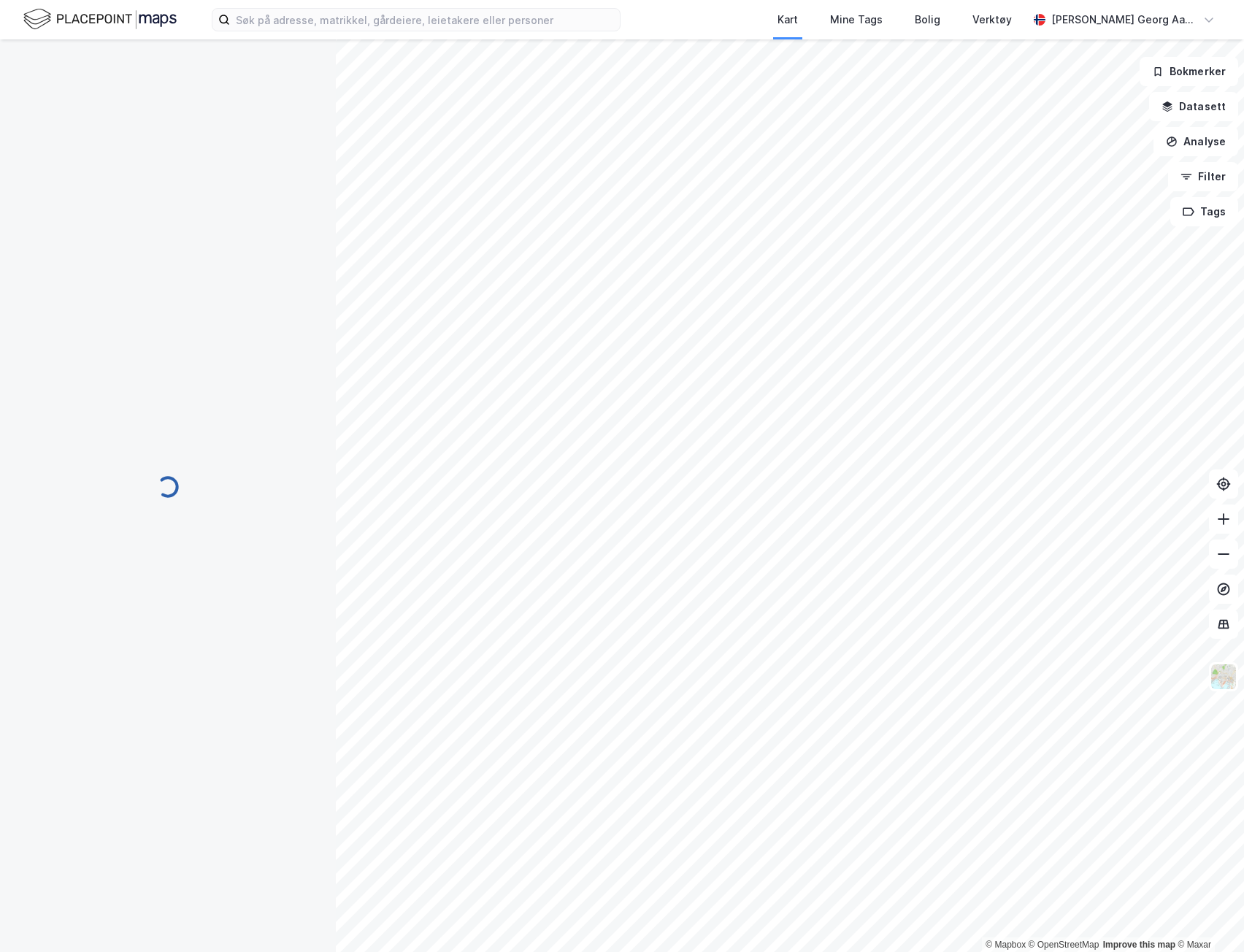
scroll to position [1, 0]
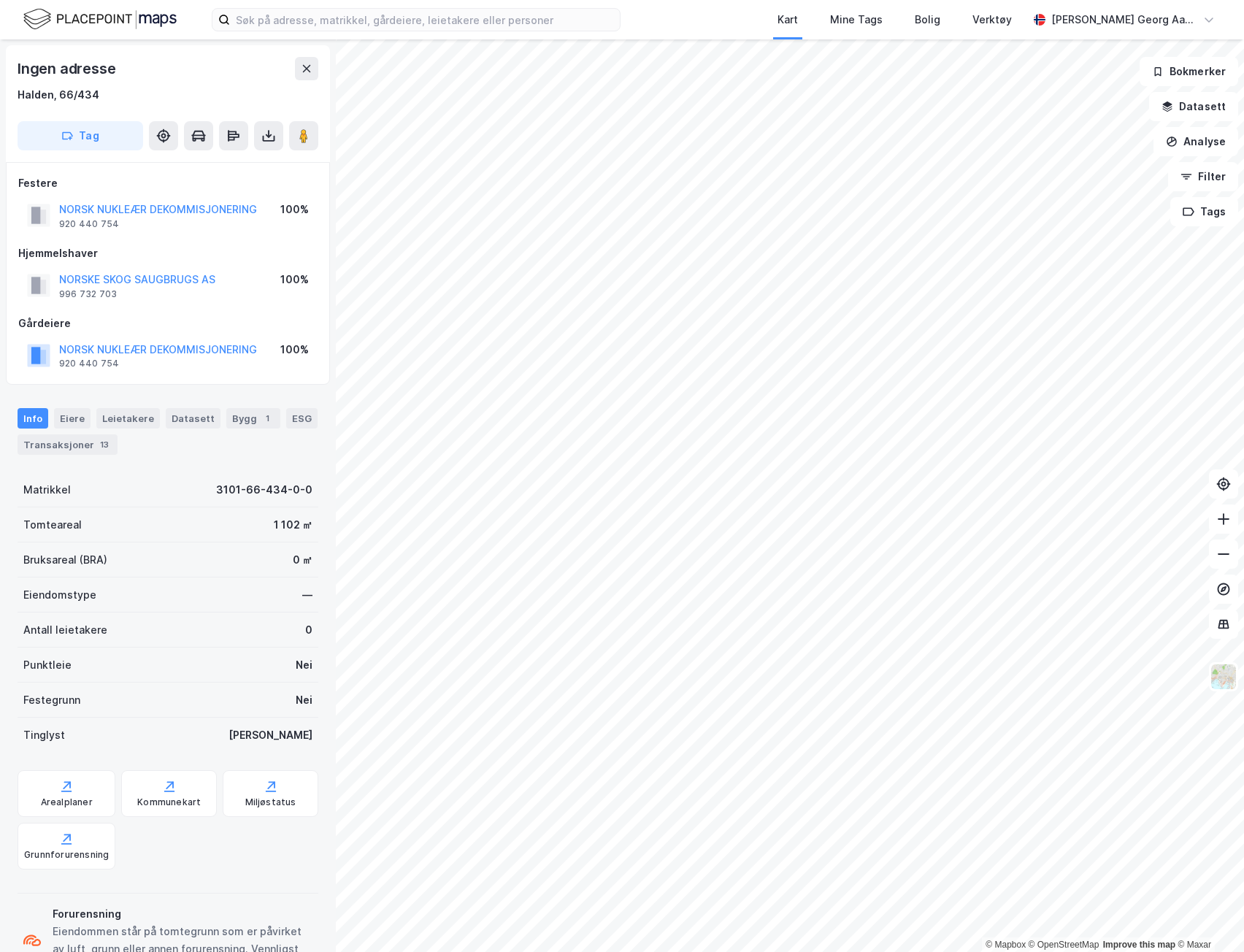
scroll to position [1, 0]
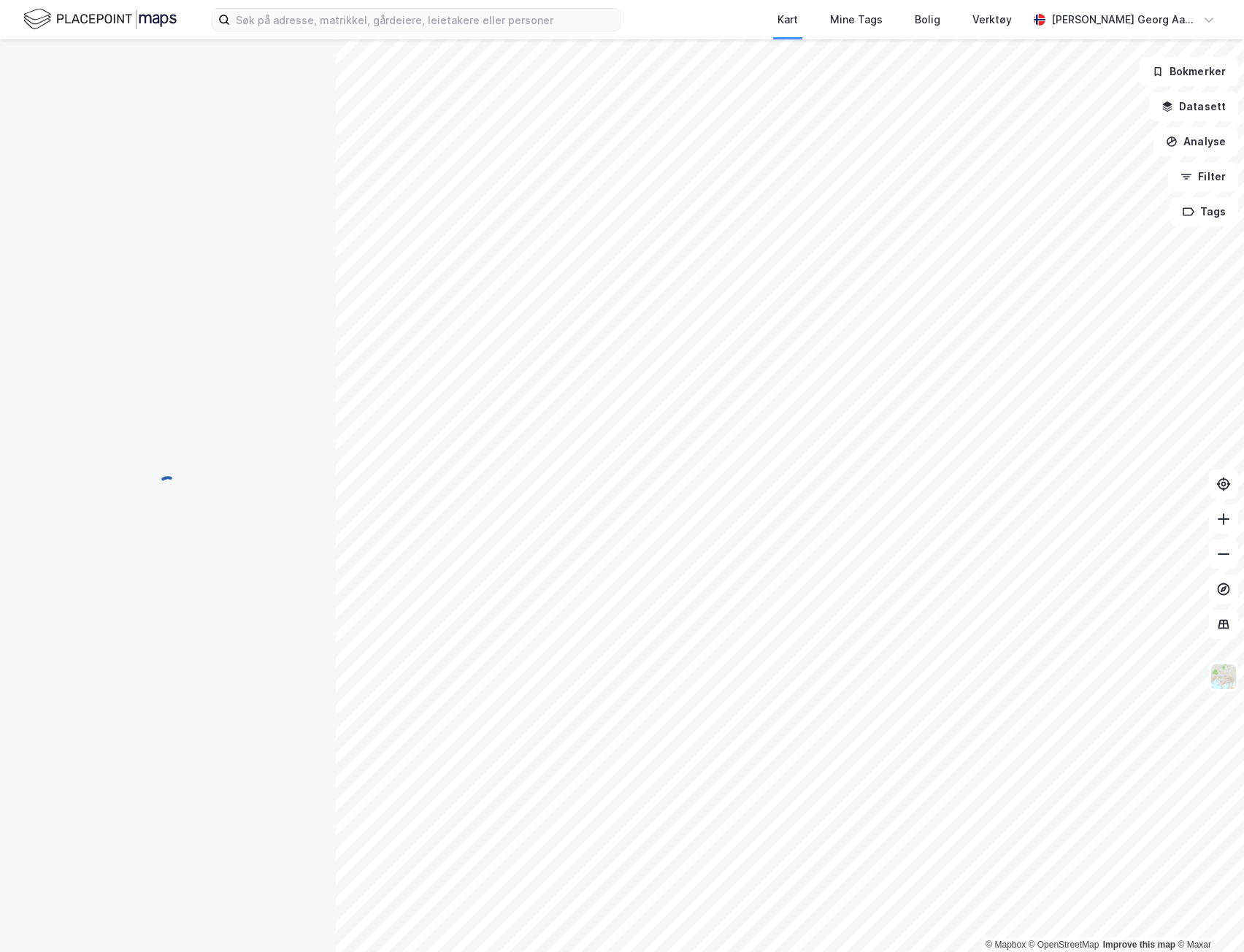
scroll to position [1, 0]
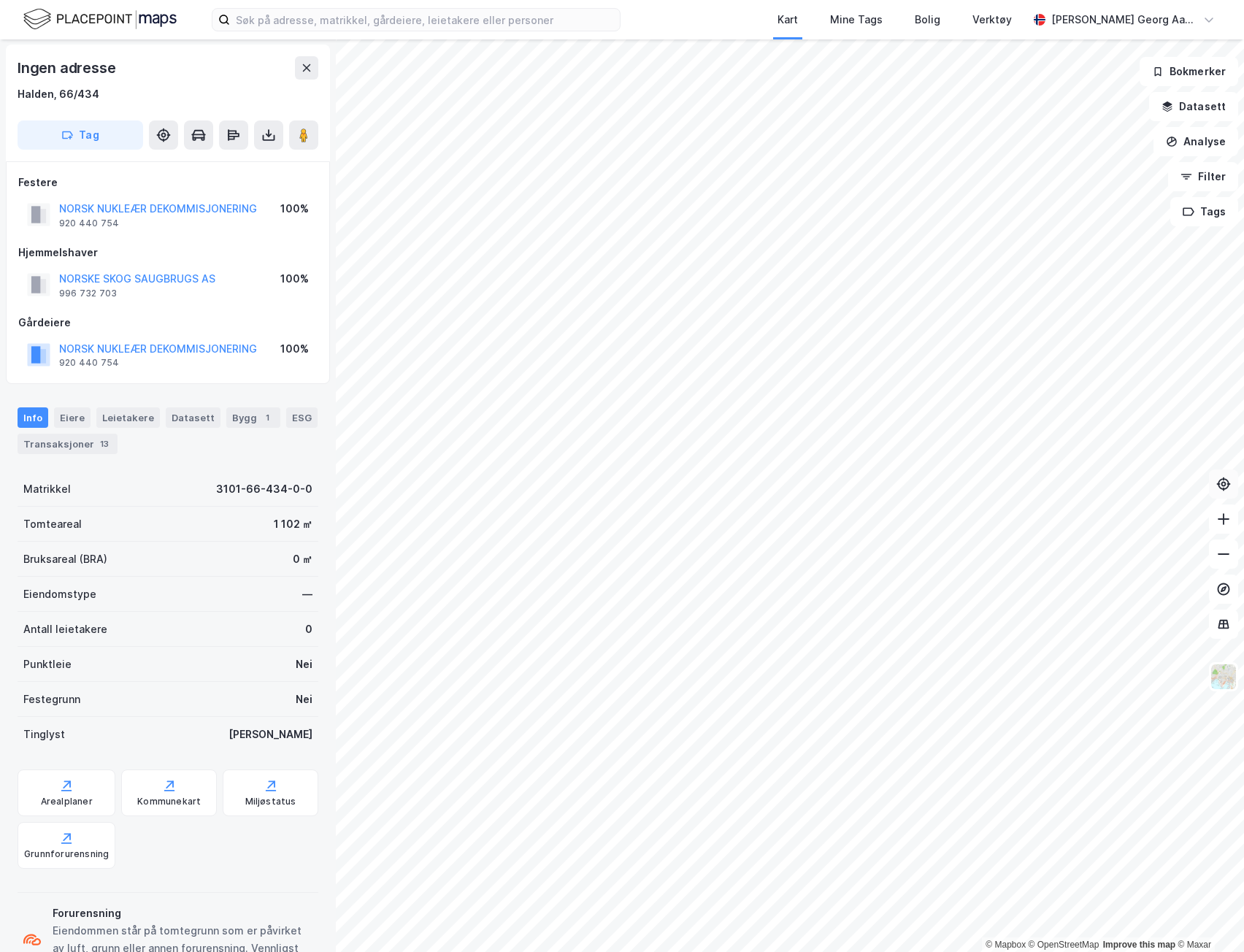
scroll to position [1, 0]
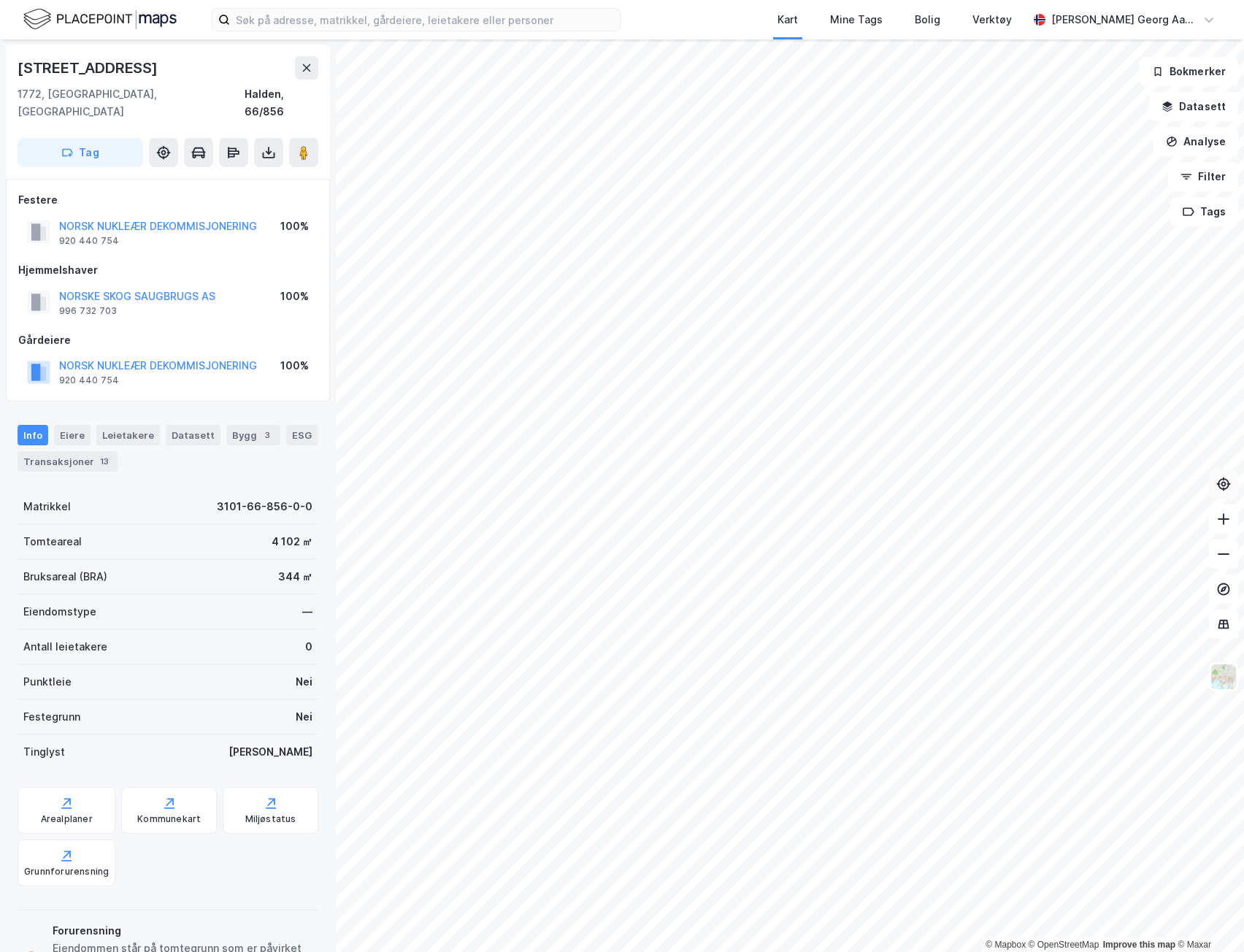
scroll to position [1, 0]
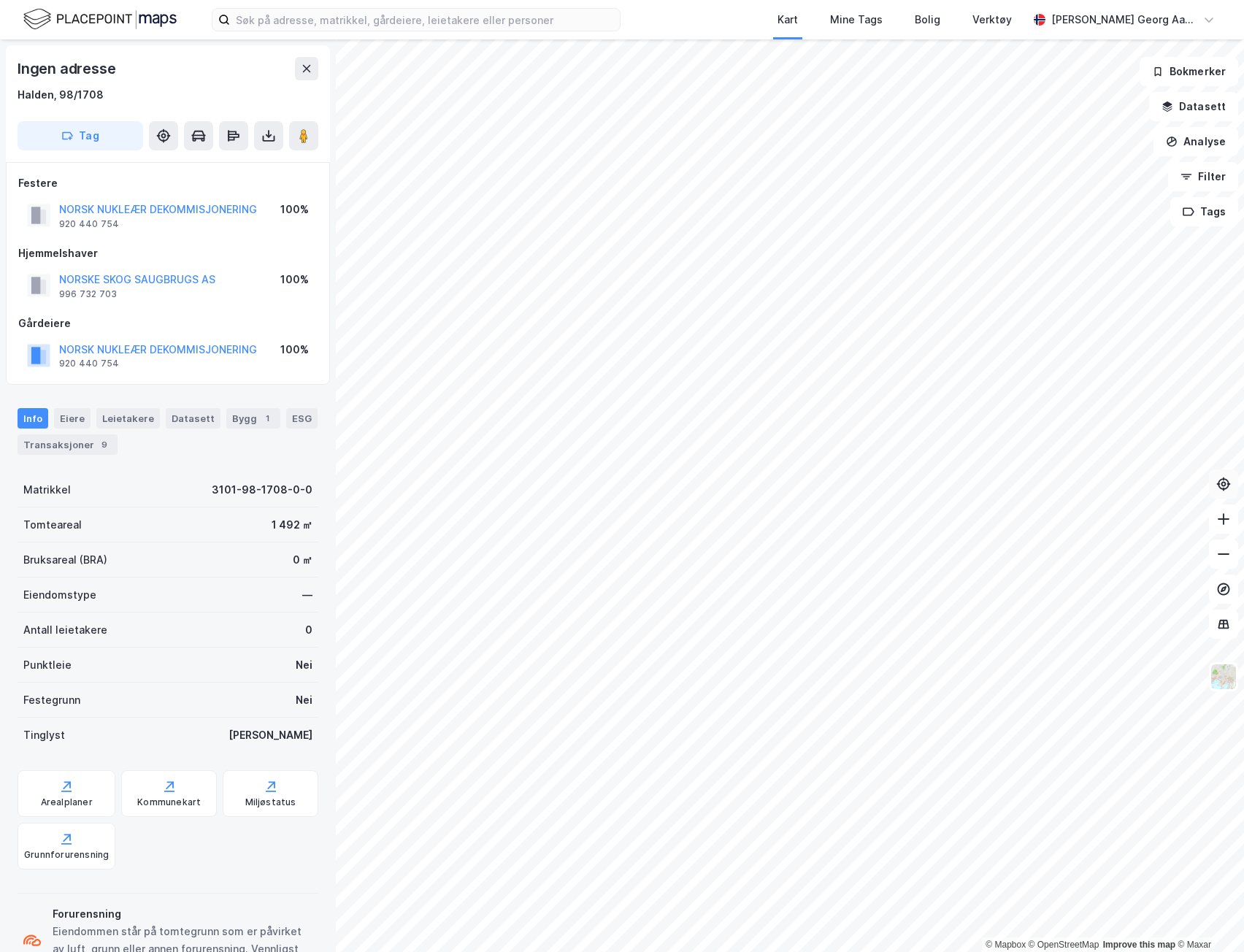
scroll to position [1, 0]
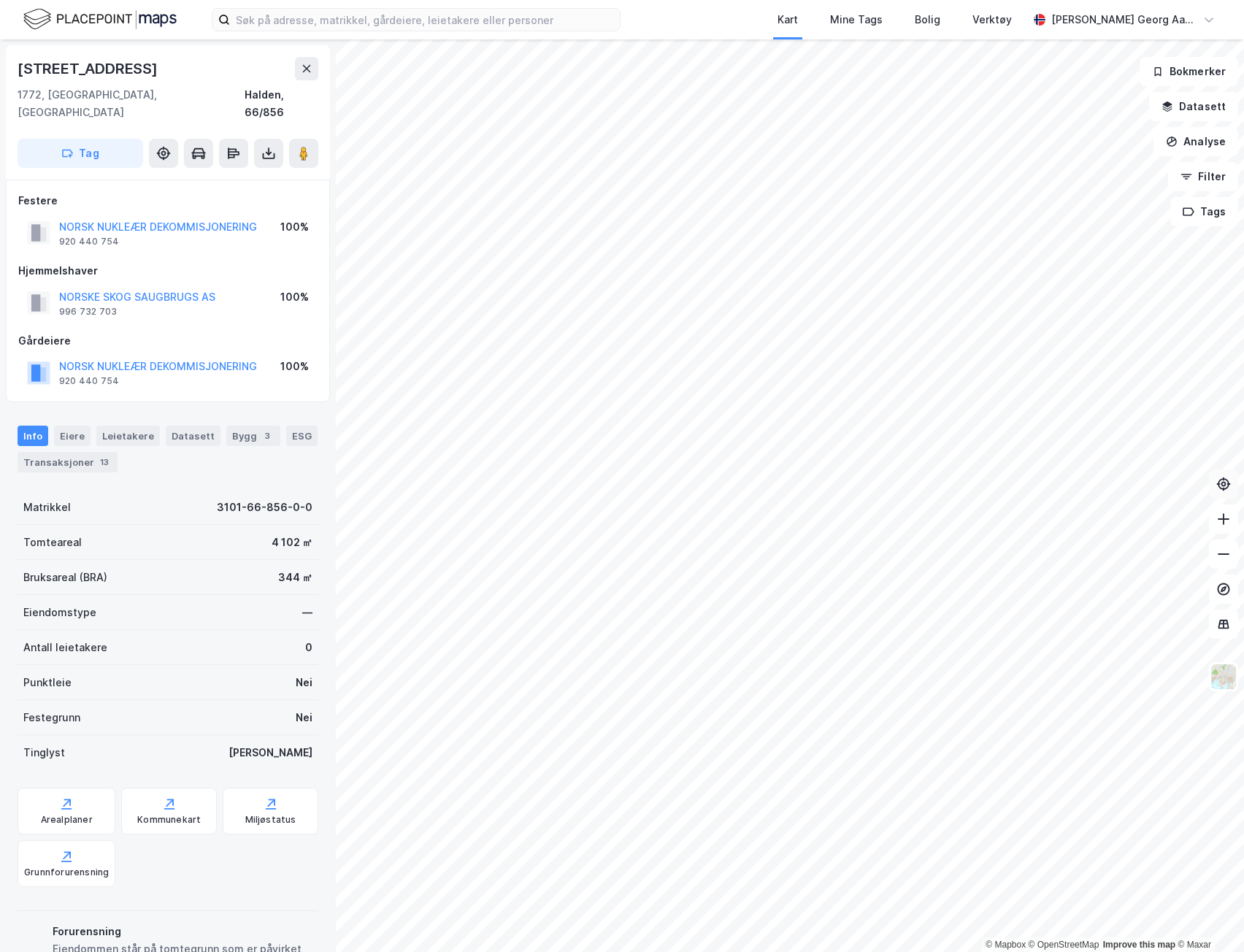
scroll to position [1, 0]
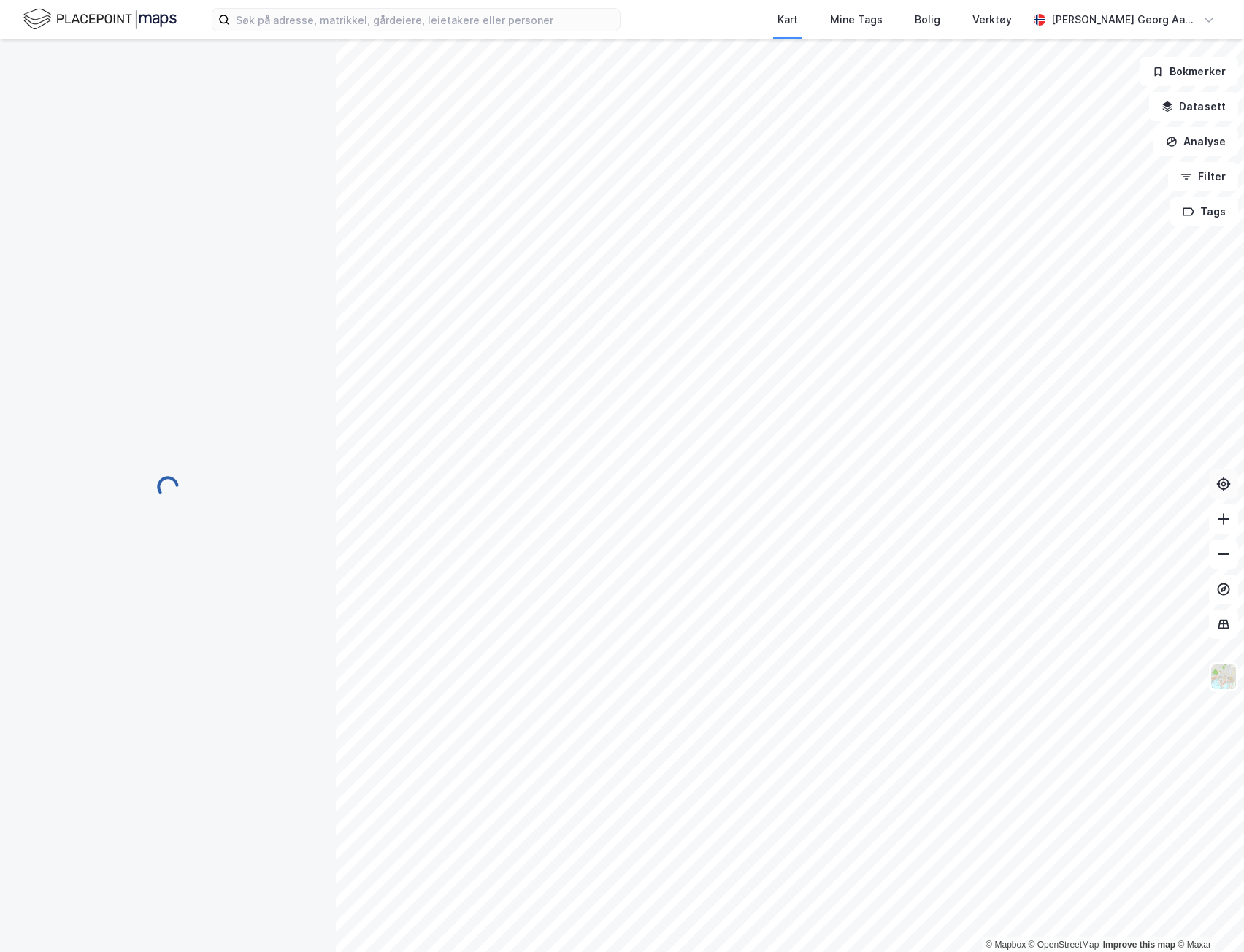
scroll to position [1, 0]
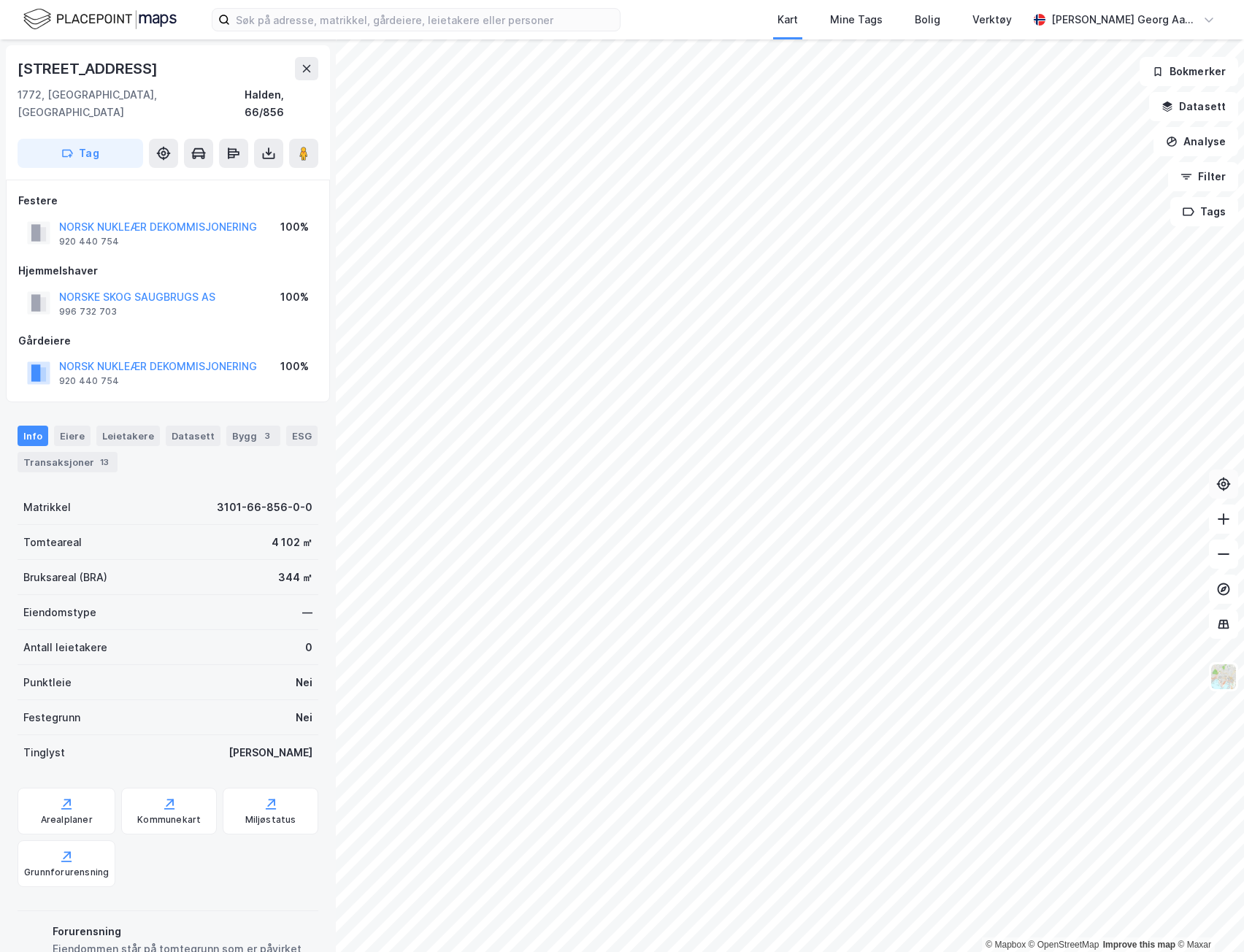
scroll to position [1, 0]
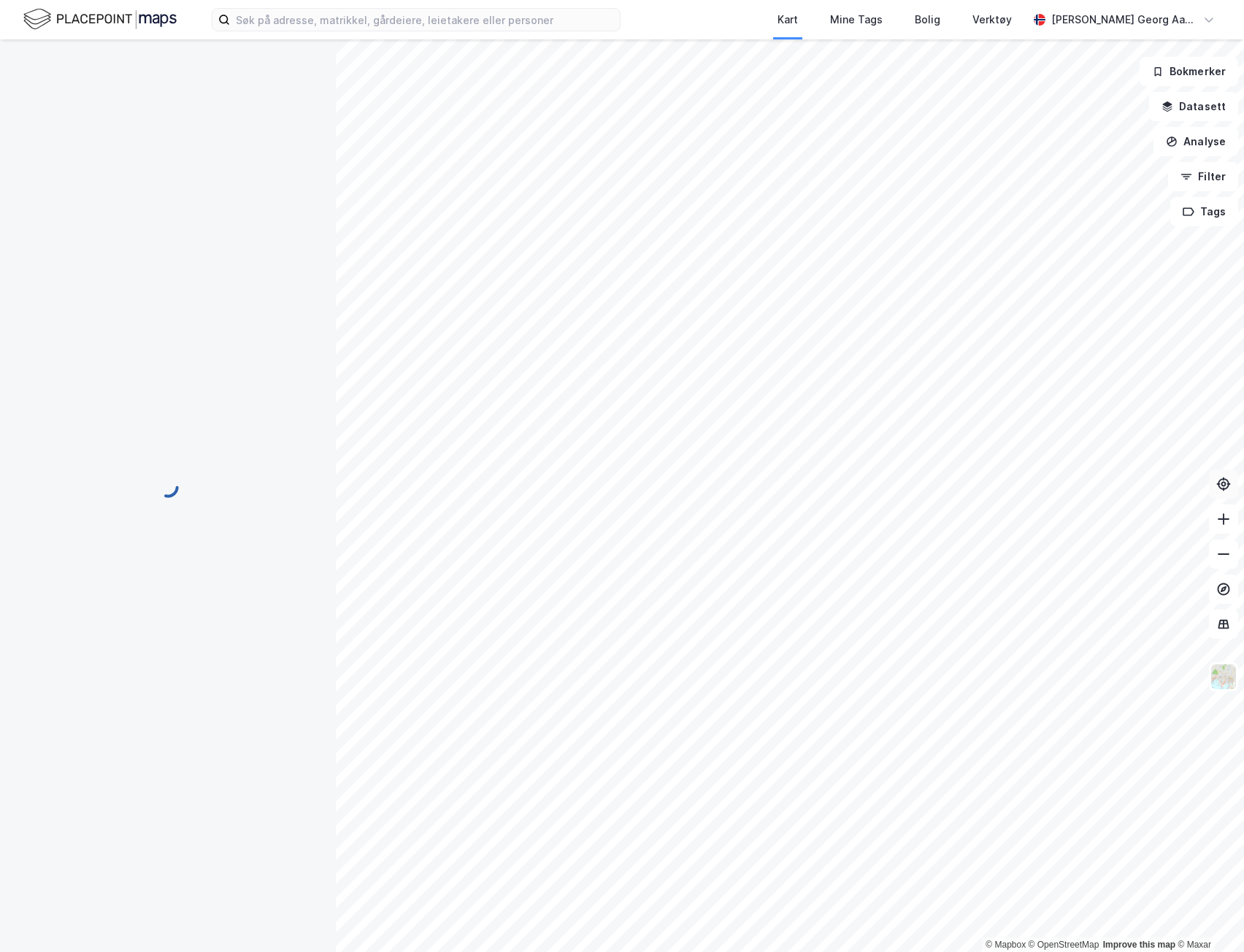
scroll to position [1, 0]
